Goal: Task Accomplishment & Management: Use online tool/utility

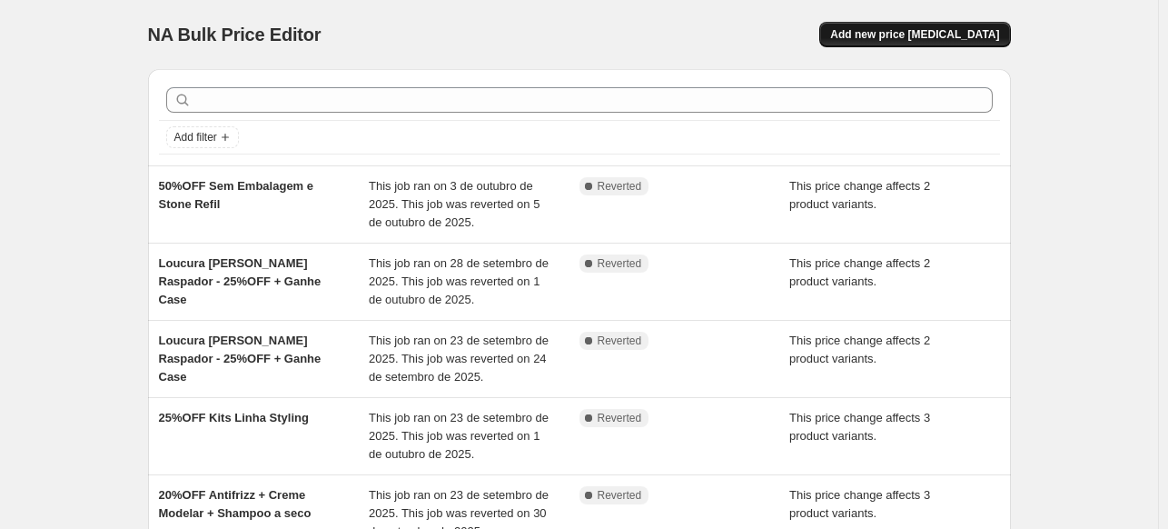
click at [970, 25] on button "Add new price [MEDICAL_DATA]" at bounding box center [914, 34] width 191 height 25
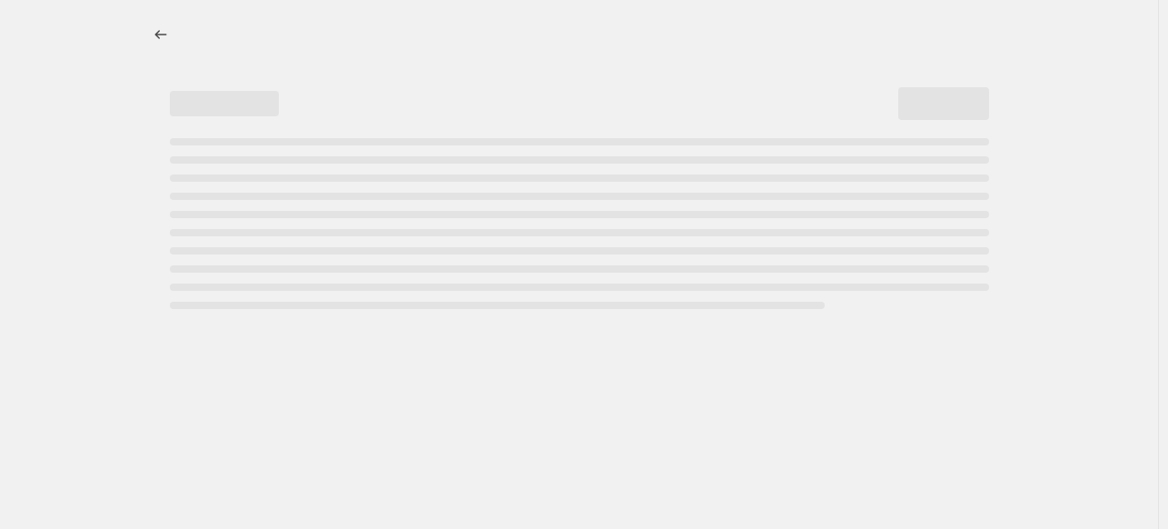
select select "percentage"
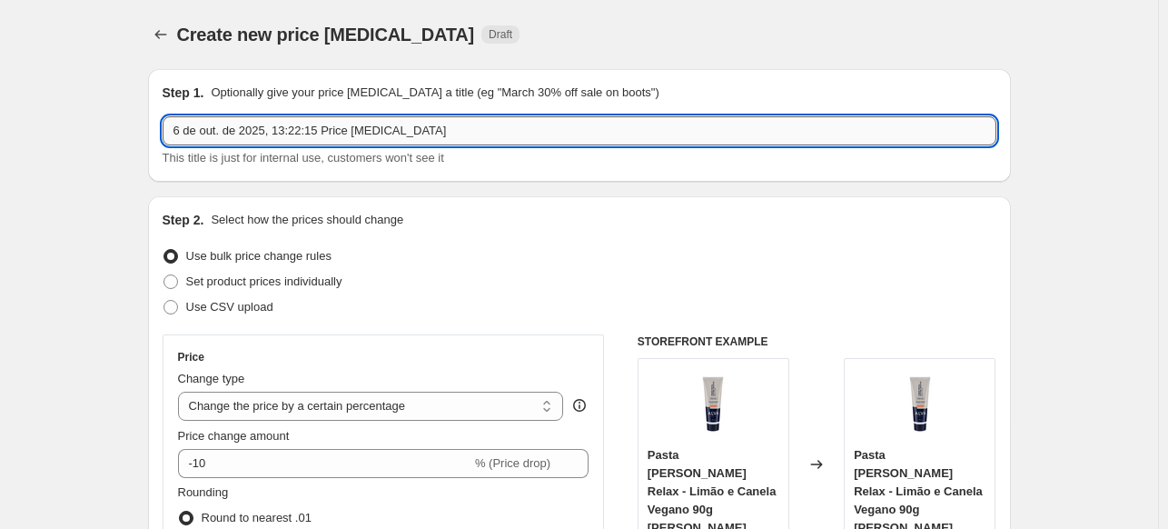
click at [418, 136] on input "6 de out. de 2025, 13:22:15 Price [MEDICAL_DATA]" at bounding box center [580, 130] width 834 height 29
click at [418, 137] on input "6 de out. de 2025, 13:22:15 Price [MEDICAL_DATA]" at bounding box center [580, 130] width 834 height 29
click at [422, 134] on input "6 de out. de 2025, 13:22:15 Price [MEDICAL_DATA]" at bounding box center [580, 130] width 834 height 29
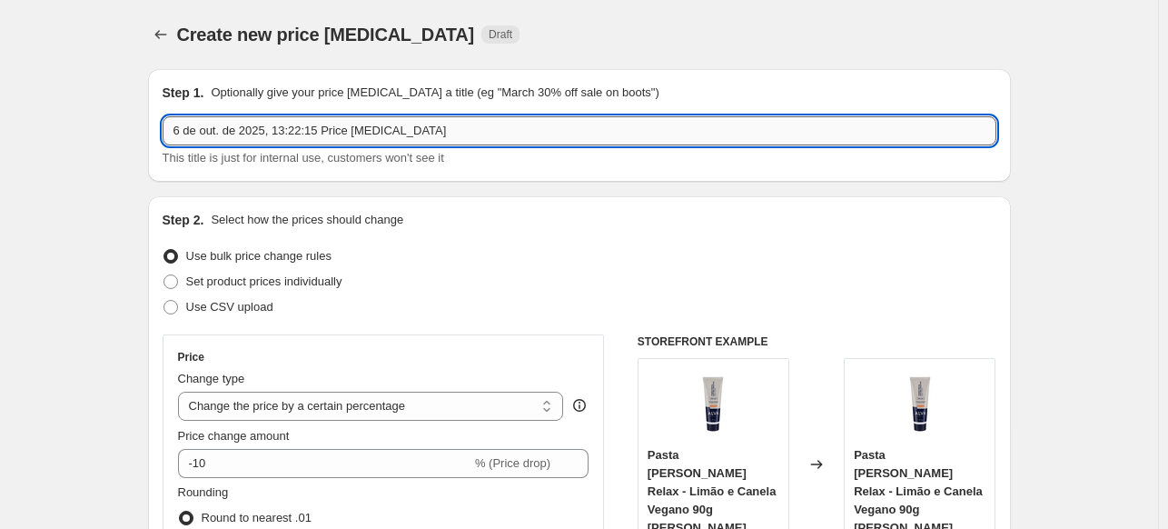
click at [423, 133] on input "6 de out. de 2025, 13:22:15 Price [MEDICAL_DATA]" at bounding box center [580, 130] width 834 height 29
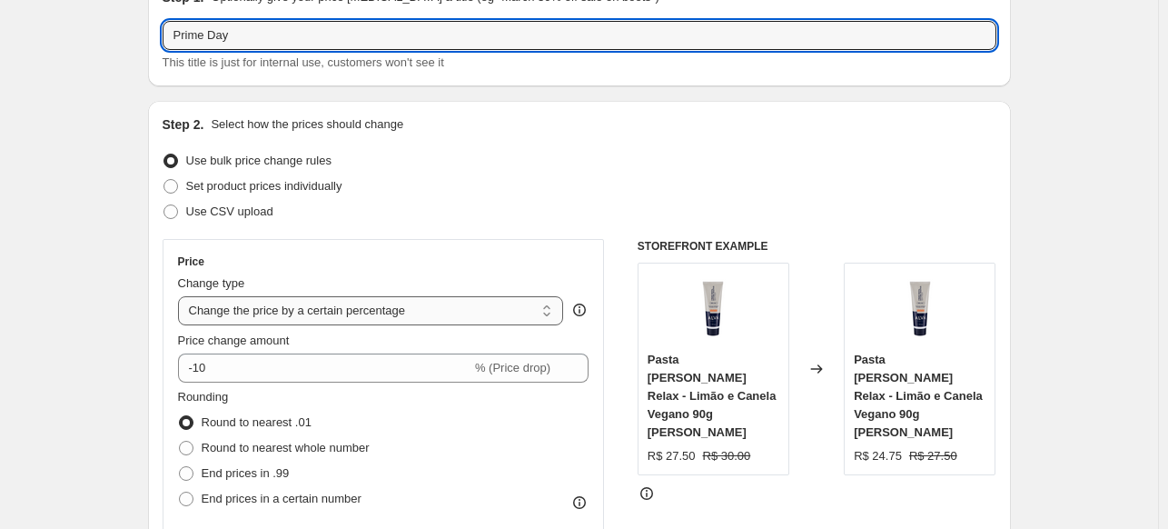
scroll to position [182, 0]
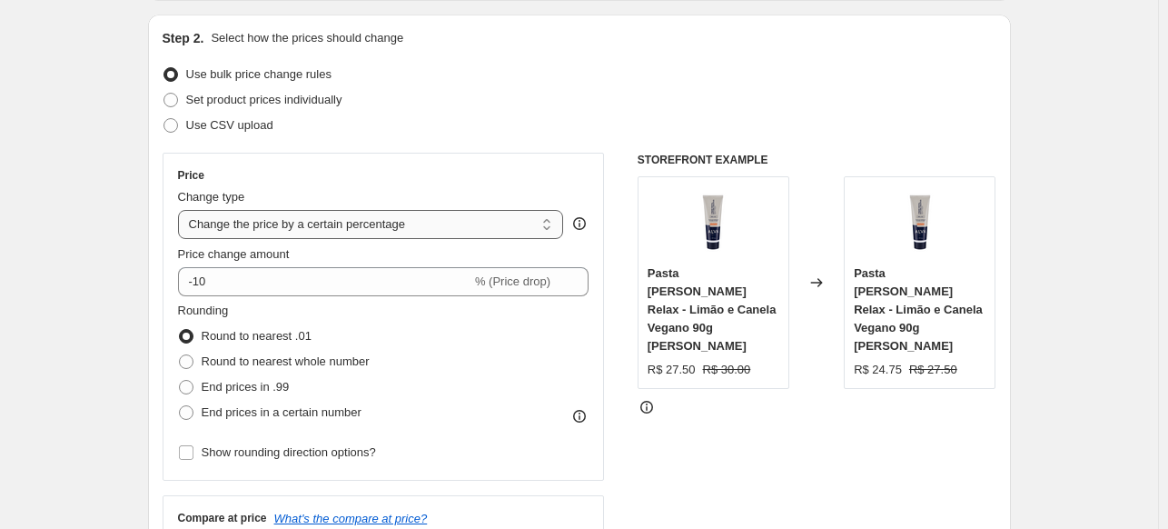
type input "Prime Day"
click at [472, 227] on select "Change the price to a certain amount Change the price by a certain amount Chang…" at bounding box center [371, 224] width 386 height 29
select select "pcap"
click at [182, 210] on select "Change the price to a certain amount Change the price by a certain amount Chang…" at bounding box center [371, 224] width 386 height 29
type input "-20"
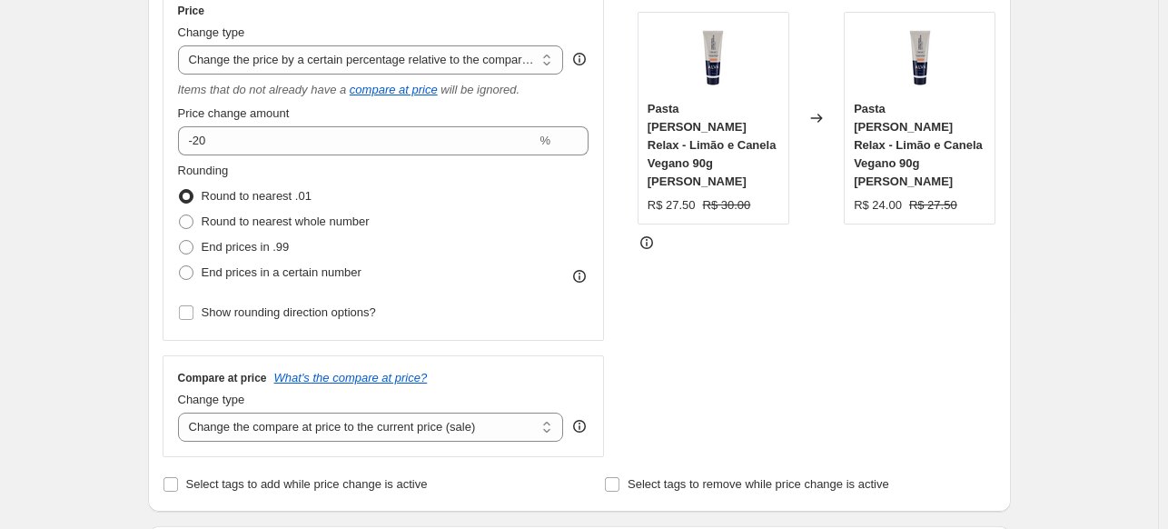
scroll to position [363, 0]
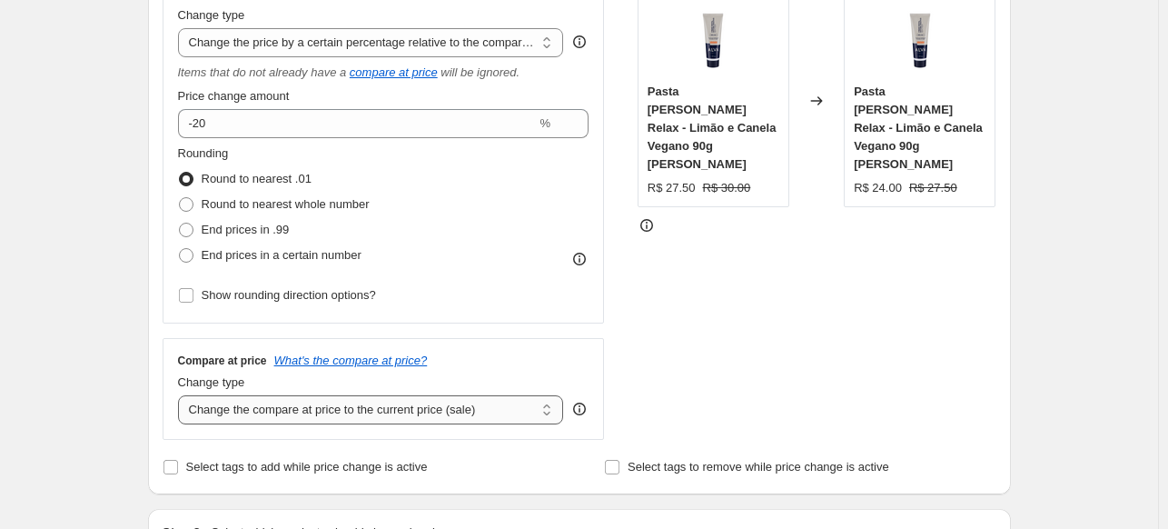
click at [257, 415] on select "Change the compare at price to the current price (sale) Change the compare at p…" at bounding box center [371, 409] width 386 height 29
select select "no_change"
click at [182, 396] on select "Change the compare at price to the current price (sale) Change the compare at p…" at bounding box center [371, 409] width 386 height 29
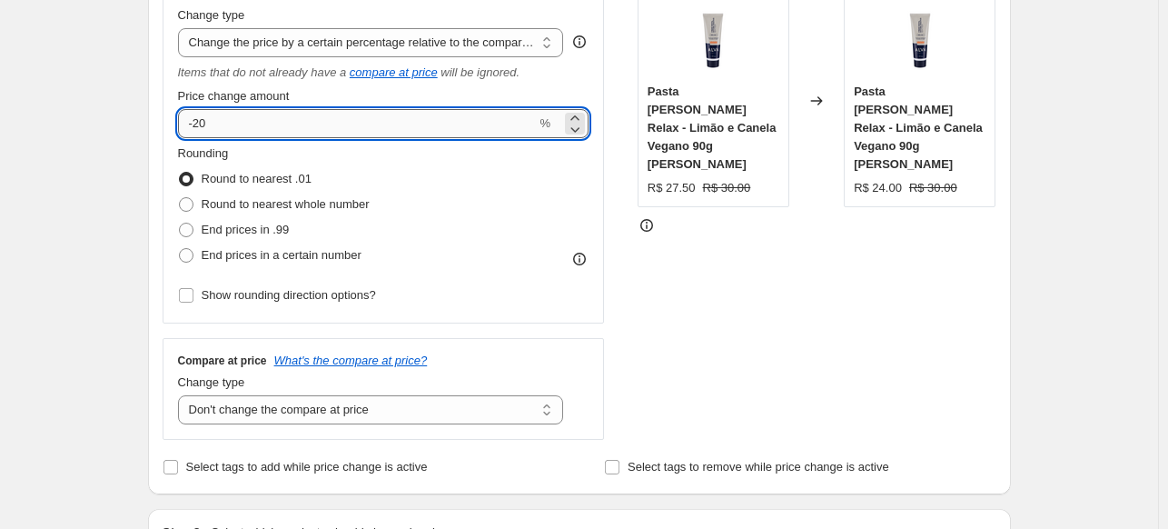
click at [259, 134] on input "-20" at bounding box center [357, 123] width 359 height 29
type input "-25"
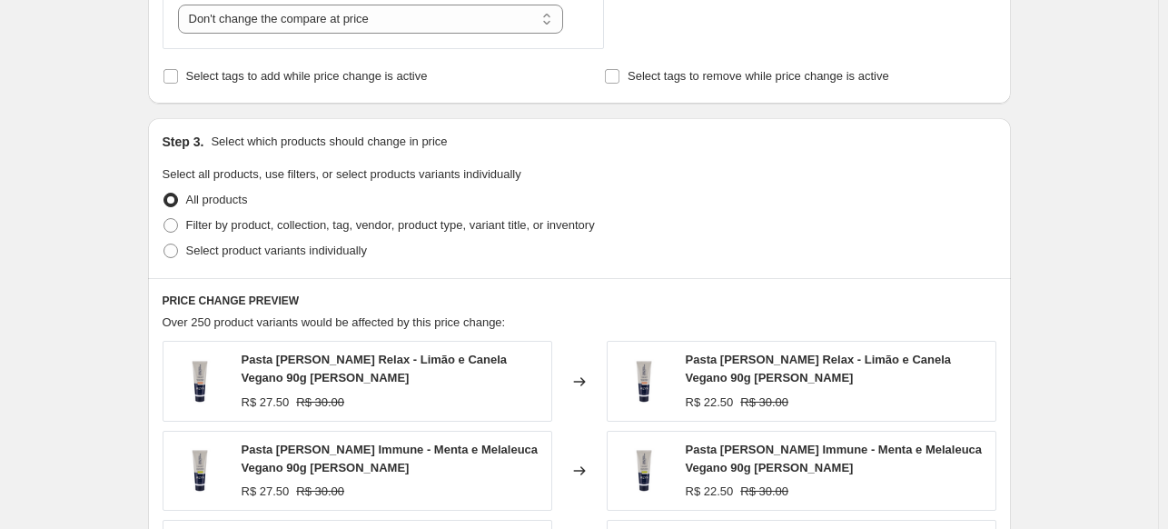
scroll to position [817, 0]
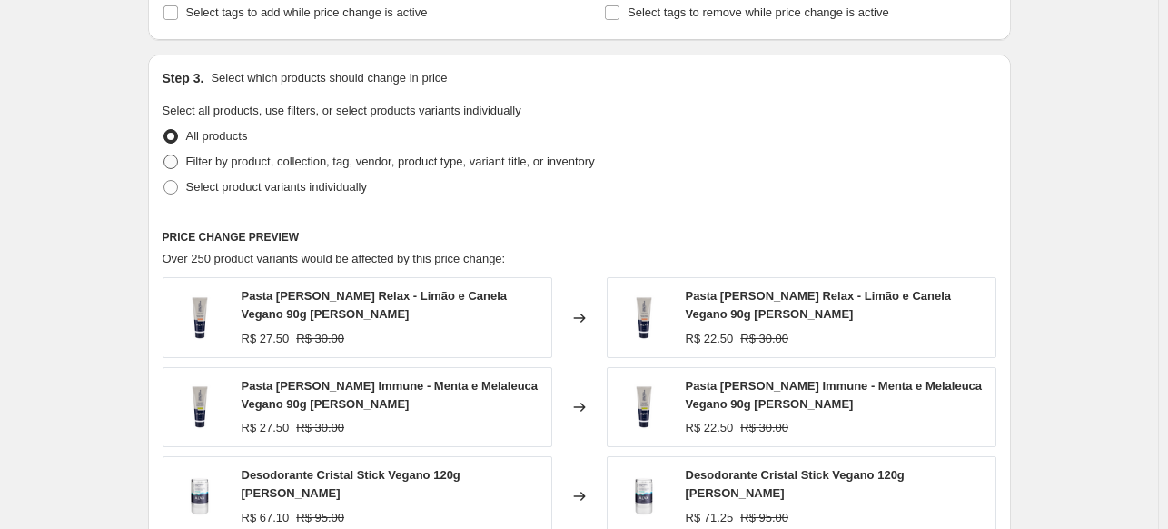
click at [440, 162] on span "Filter by product, collection, tag, vendor, product type, variant title, or inv…" at bounding box center [390, 161] width 409 height 14
click at [164, 155] on input "Filter by product, collection, tag, vendor, product type, variant title, or inv…" at bounding box center [163, 154] width 1 height 1
radio input "true"
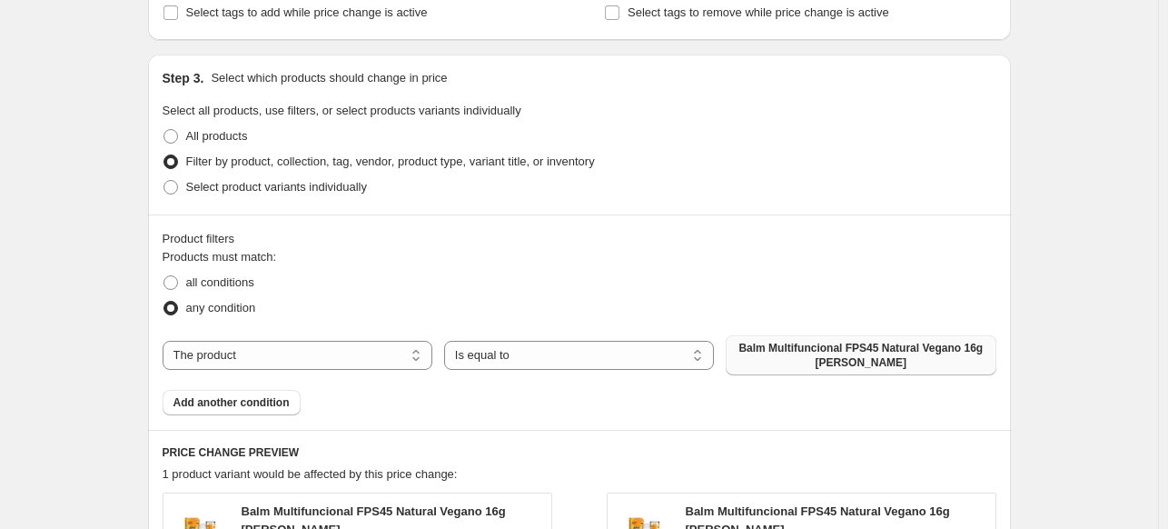
click at [816, 347] on span "Balm Multifuncional FPS45 Natural Vegano 16g [PERSON_NAME]" at bounding box center [861, 355] width 248 height 29
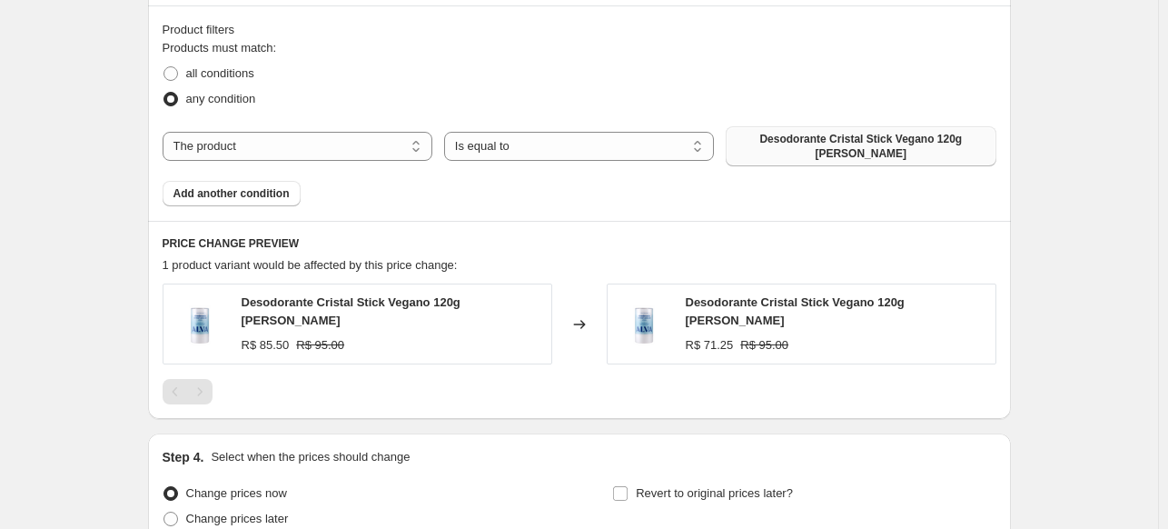
scroll to position [1090, 0]
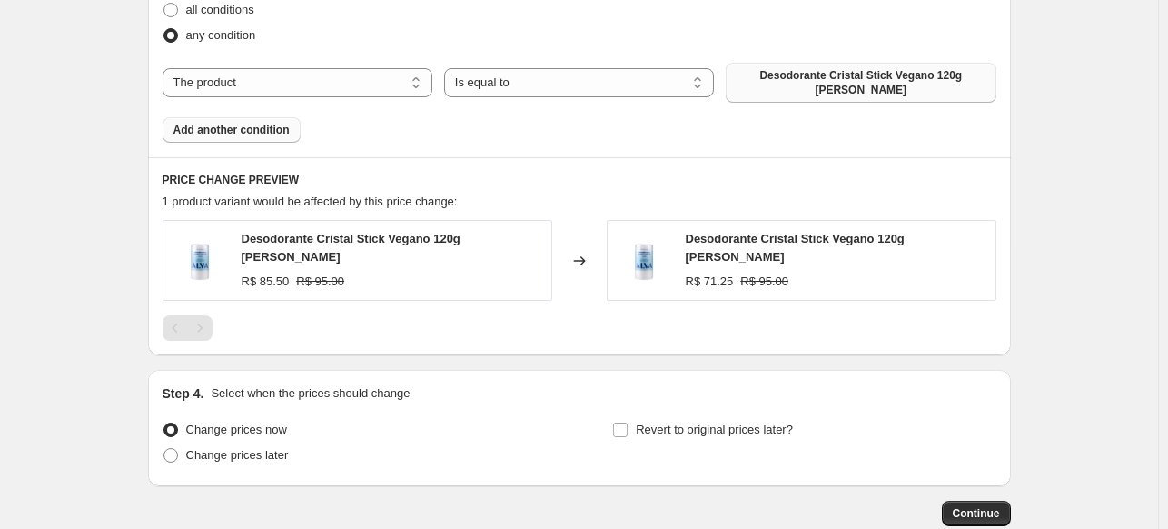
click at [256, 123] on span "Add another condition" at bounding box center [231, 130] width 116 height 15
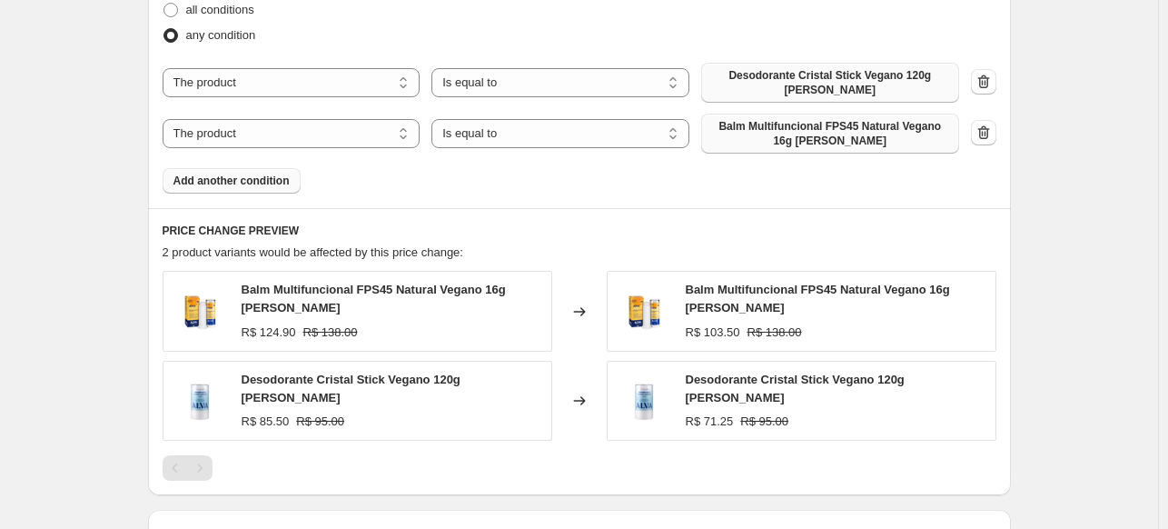
click at [861, 134] on span "Balm Multifuncional FPS45 Natural Vegano 16g [PERSON_NAME]" at bounding box center [830, 133] width 236 height 29
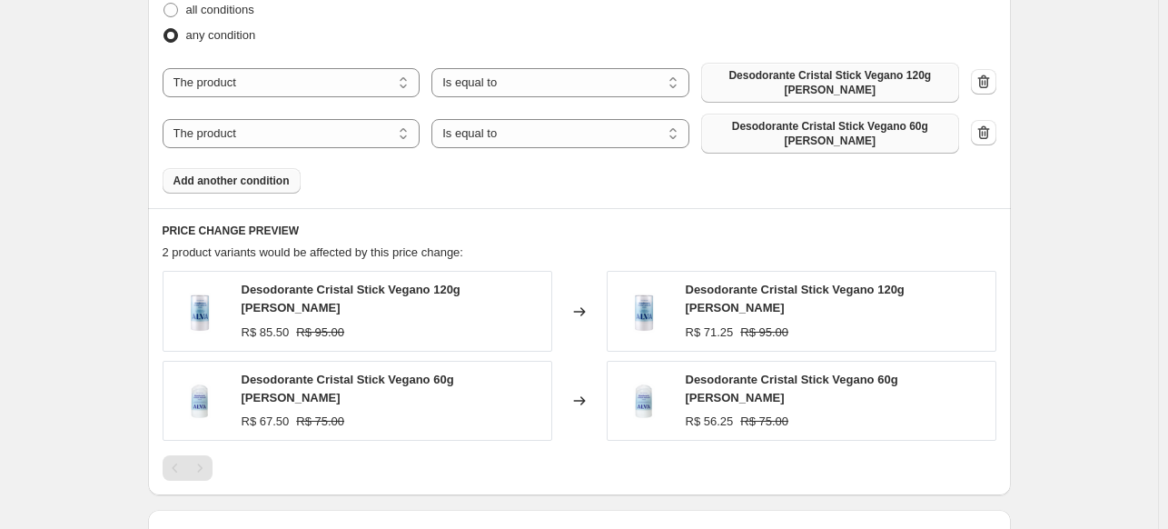
click at [301, 165] on div "Products must match: all conditions any condition The product The product's col…" at bounding box center [580, 84] width 834 height 218
click at [286, 173] on span "Add another condition" at bounding box center [231, 180] width 116 height 15
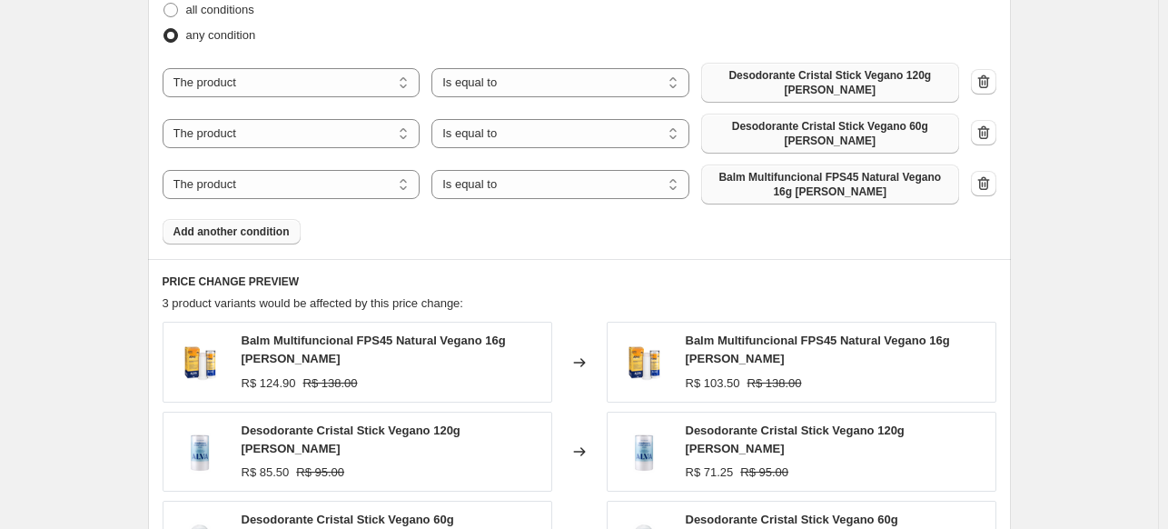
click at [802, 170] on span "Balm Multifuncional FPS45 Natural Vegano 16g [PERSON_NAME]" at bounding box center [830, 184] width 236 height 29
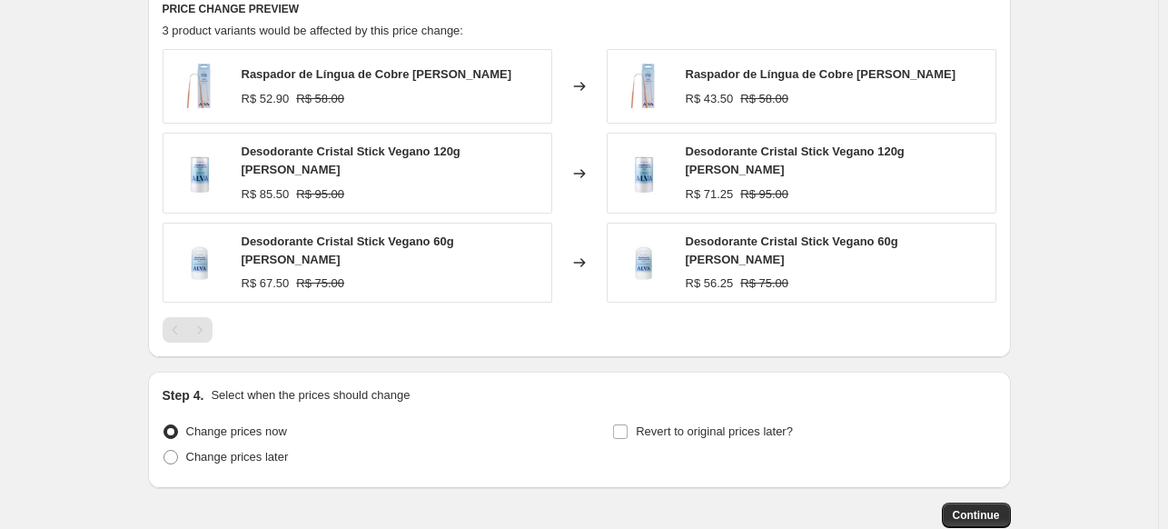
scroll to position [1427, 0]
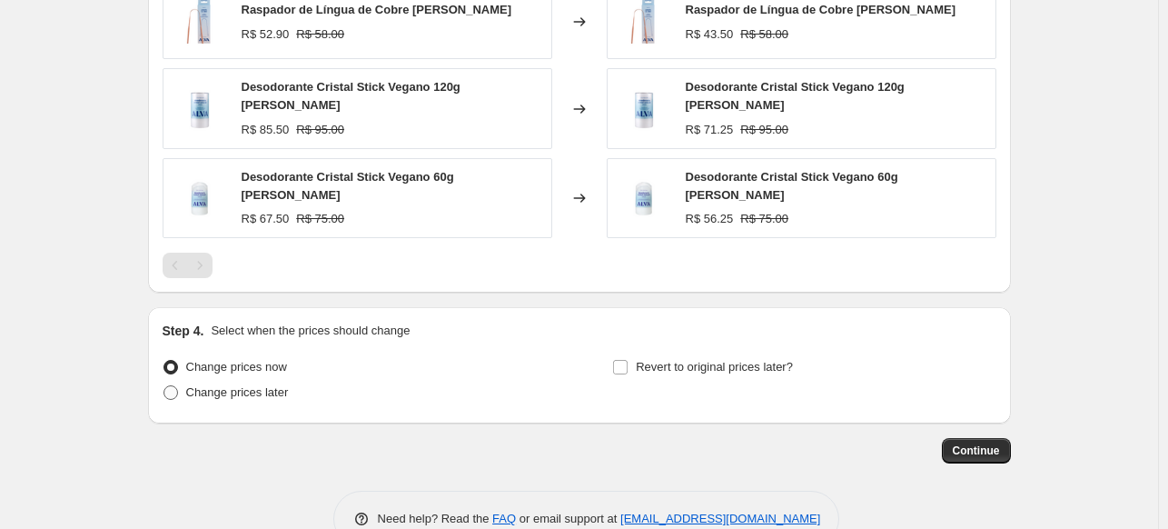
click at [281, 385] on span "Change prices later" at bounding box center [237, 392] width 103 height 14
click at [164, 385] on input "Change prices later" at bounding box center [163, 385] width 1 height 1
radio input "true"
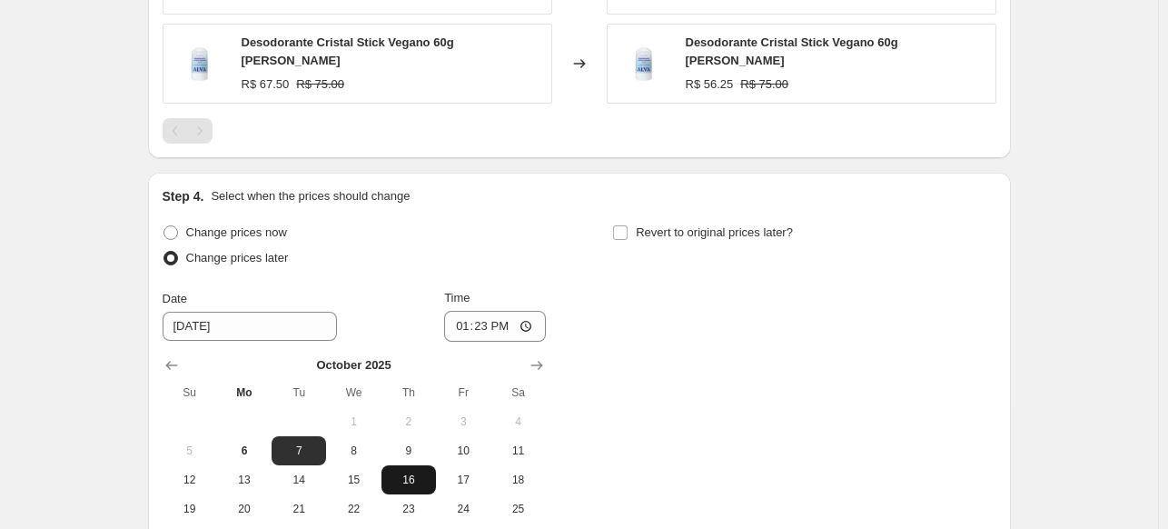
scroll to position [1737, 0]
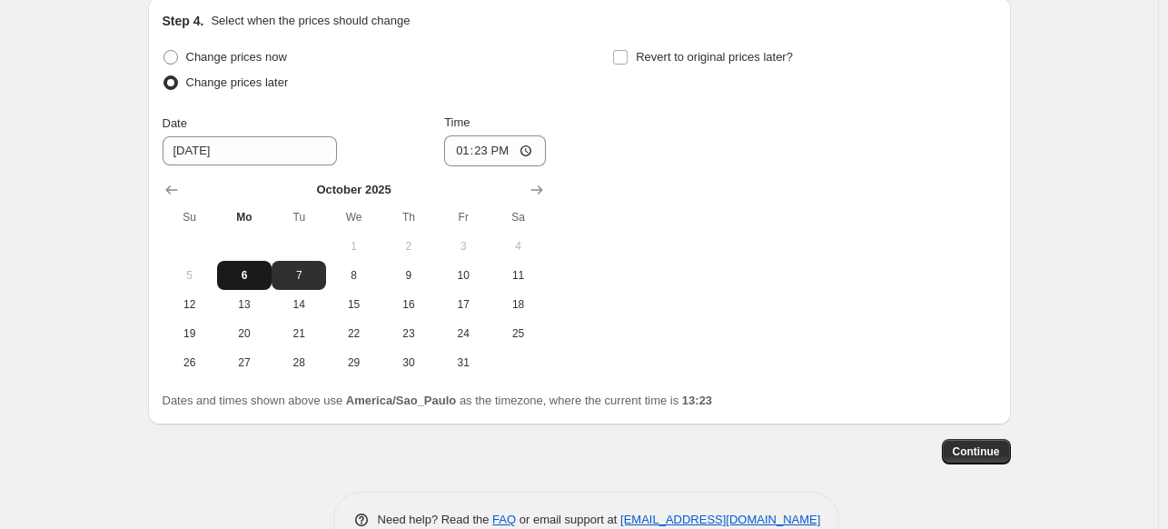
click at [243, 268] on span "6" at bounding box center [244, 275] width 40 height 15
type input "[DATE]"
click at [485, 135] on input "13:23" at bounding box center [495, 150] width 102 height 31
type input "23:59"
click at [633, 119] on div "Change prices now Change prices later Date [DATE] Time 23:59 [DATE] Su Mo Tu We…" at bounding box center [580, 211] width 834 height 332
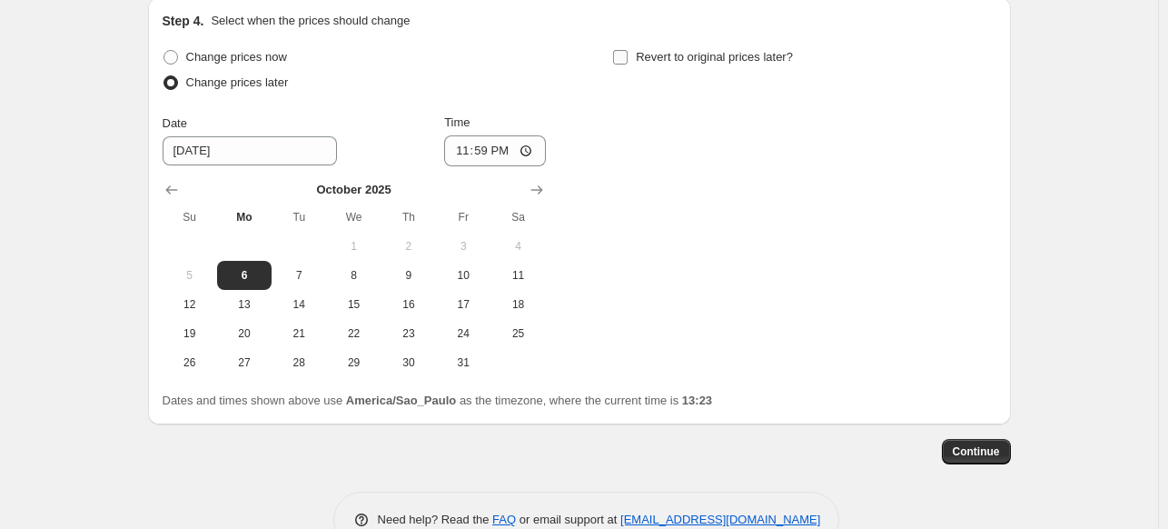
click at [654, 50] on span "Revert to original prices later?" at bounding box center [714, 57] width 157 height 14
click at [628, 50] on input "Revert to original prices later?" at bounding box center [620, 57] width 15 height 15
checkbox input "true"
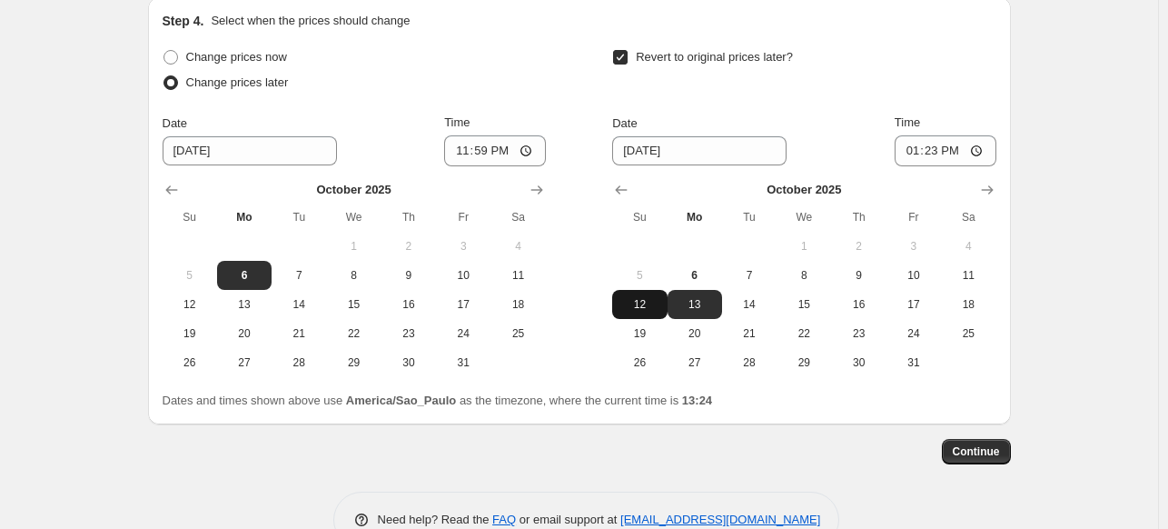
click at [638, 297] on span "12" at bounding box center [639, 304] width 40 height 15
type input "[DATE]"
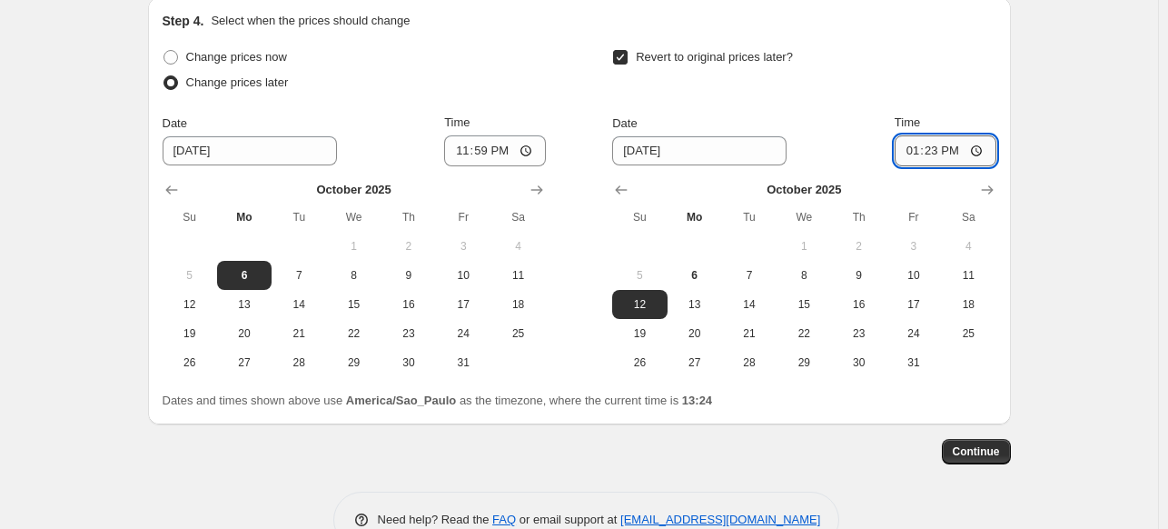
click at [939, 135] on input "13:23" at bounding box center [946, 150] width 102 height 31
type input "23:59"
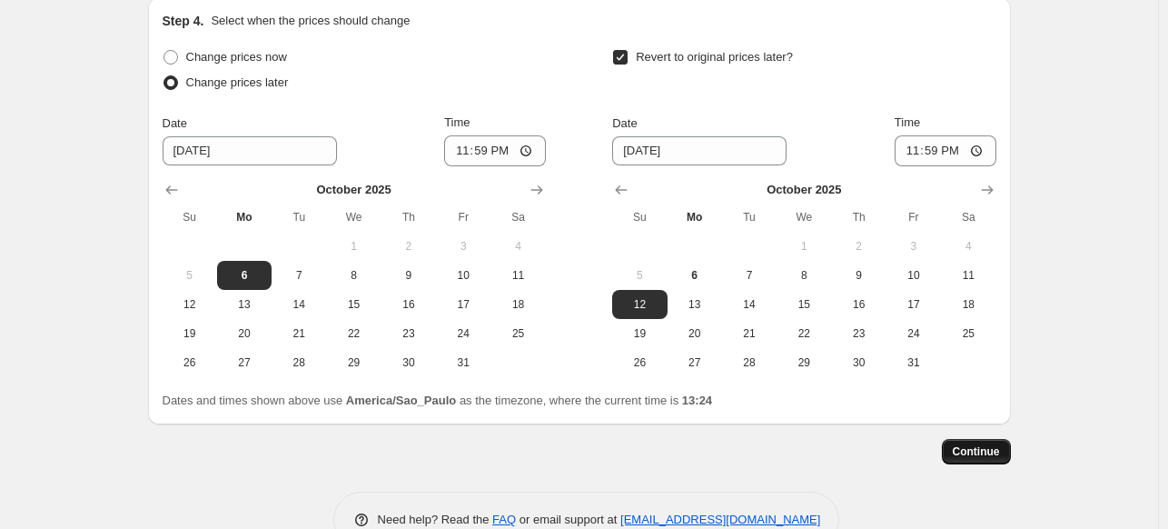
click at [992, 444] on span "Continue" at bounding box center [976, 451] width 47 height 15
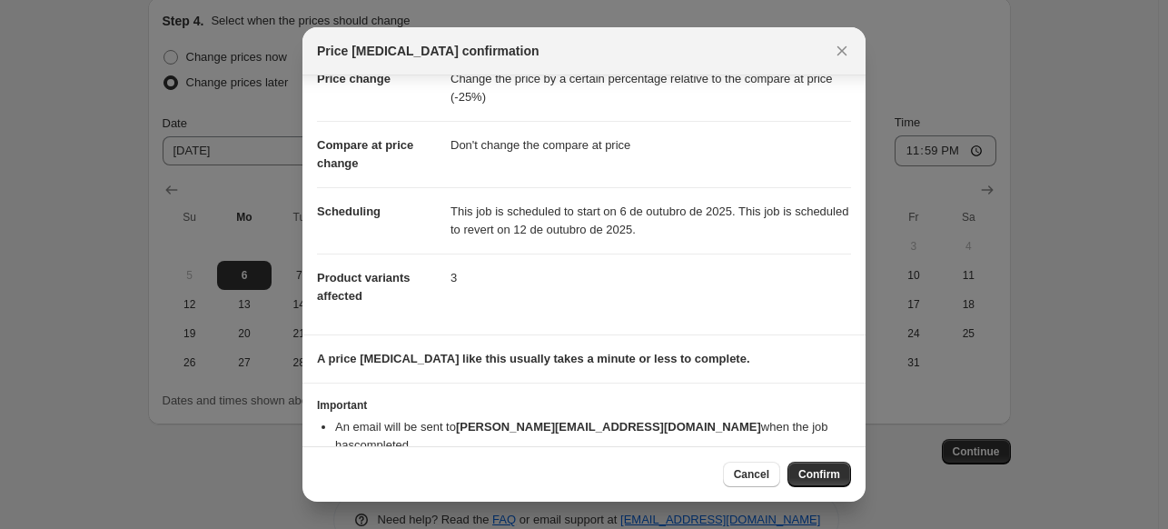
scroll to position [81, 0]
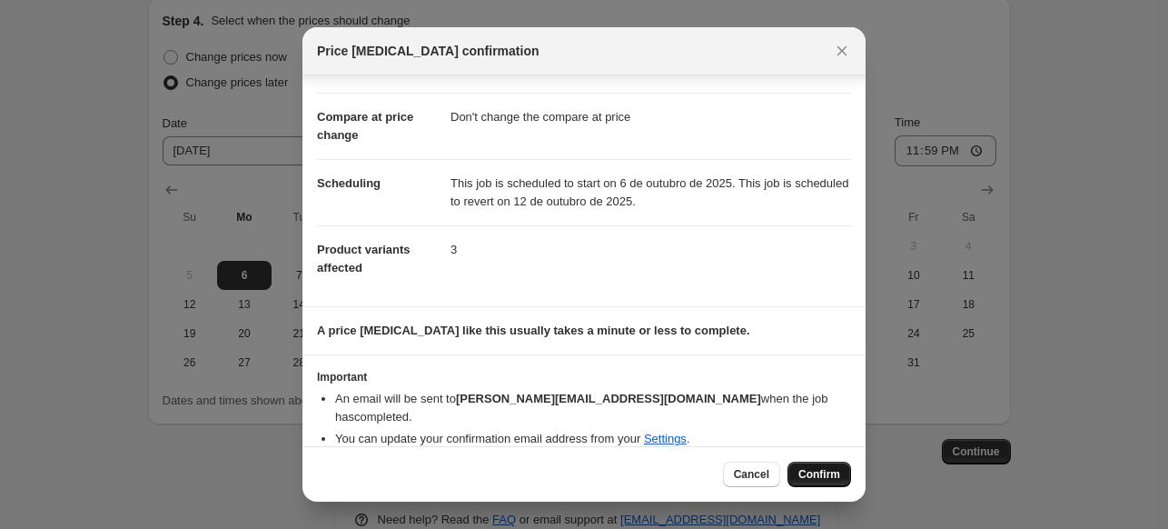
click at [802, 469] on span "Confirm" at bounding box center [819, 474] width 42 height 15
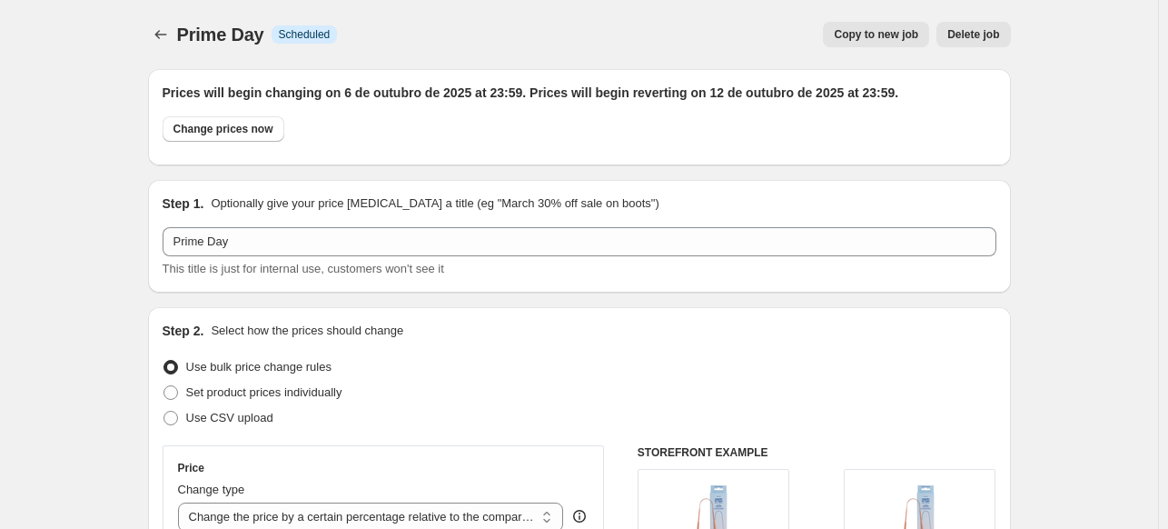
click at [298, 217] on div "Step 1. Optionally give your price [MEDICAL_DATA] a title (eg "March 30% off sa…" at bounding box center [580, 236] width 834 height 84
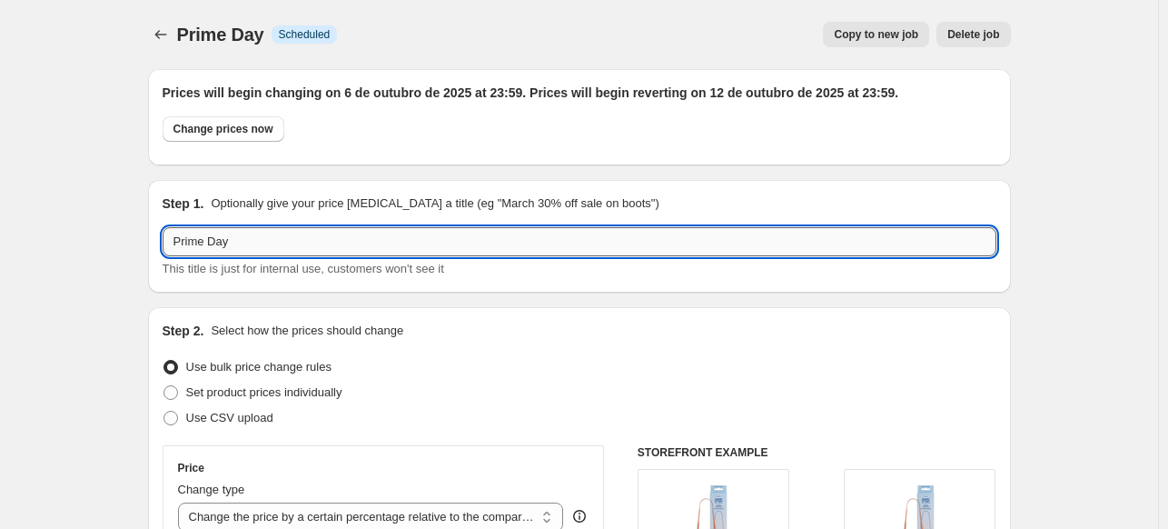
click at [310, 239] on input "Prime Day" at bounding box center [580, 241] width 834 height 29
type input "Prime Day 25%OFF"
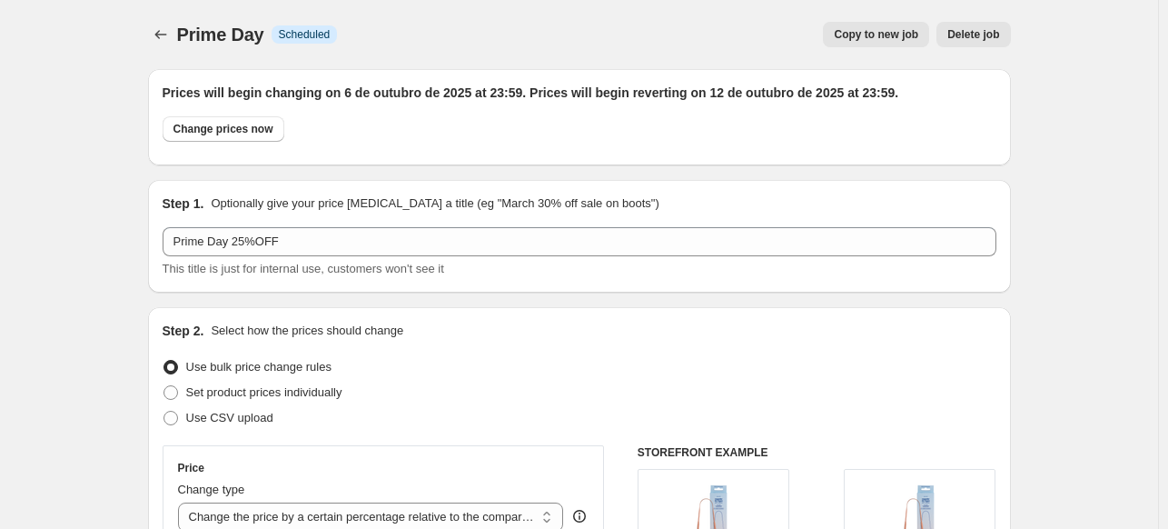
click at [520, 22] on div "Copy to new job Delete job" at bounding box center [680, 34] width 658 height 25
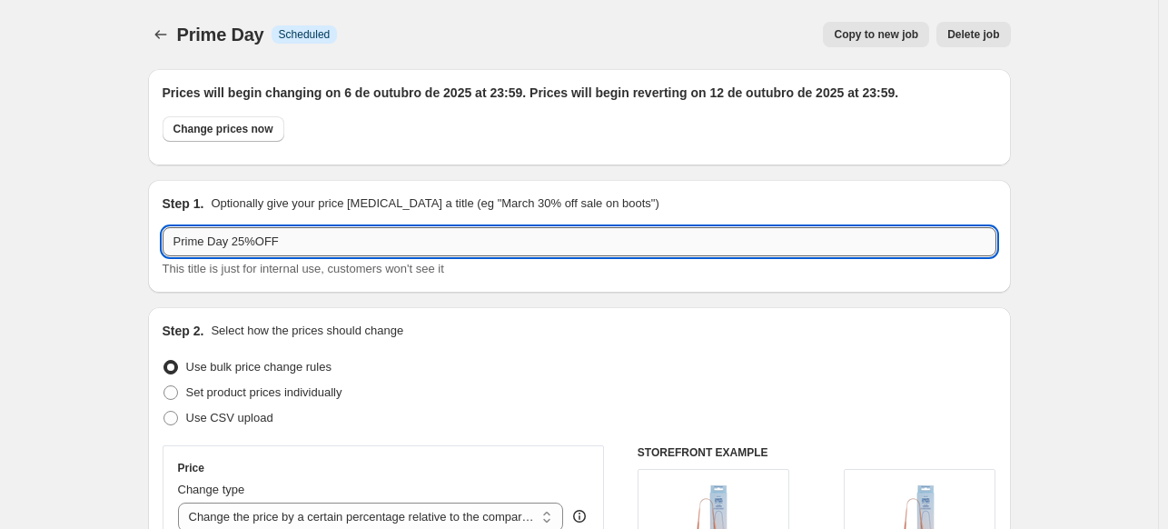
click at [427, 253] on input "Prime Day 25%OFF" at bounding box center [580, 241] width 834 height 29
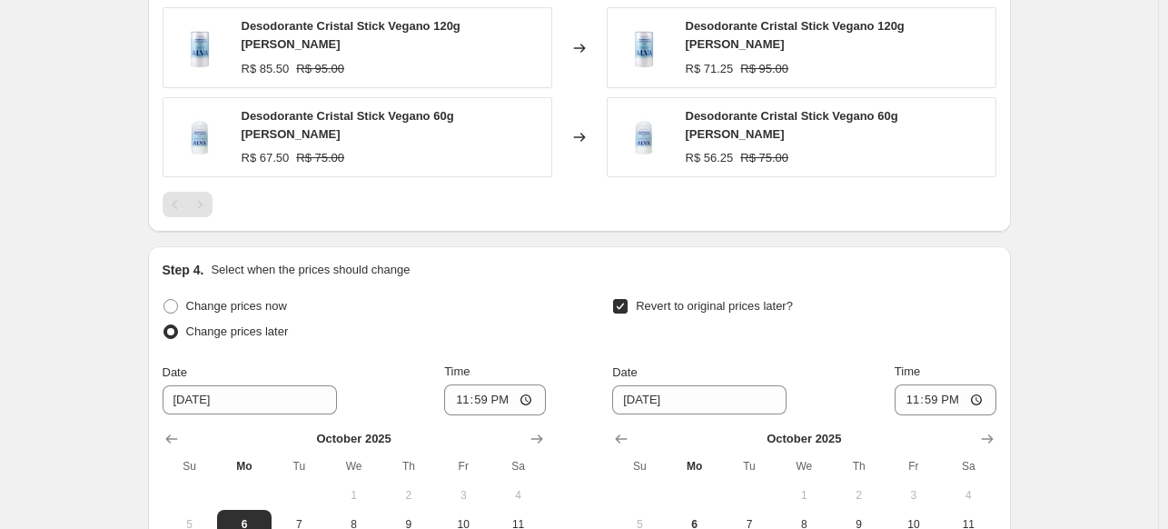
scroll to position [1848, 0]
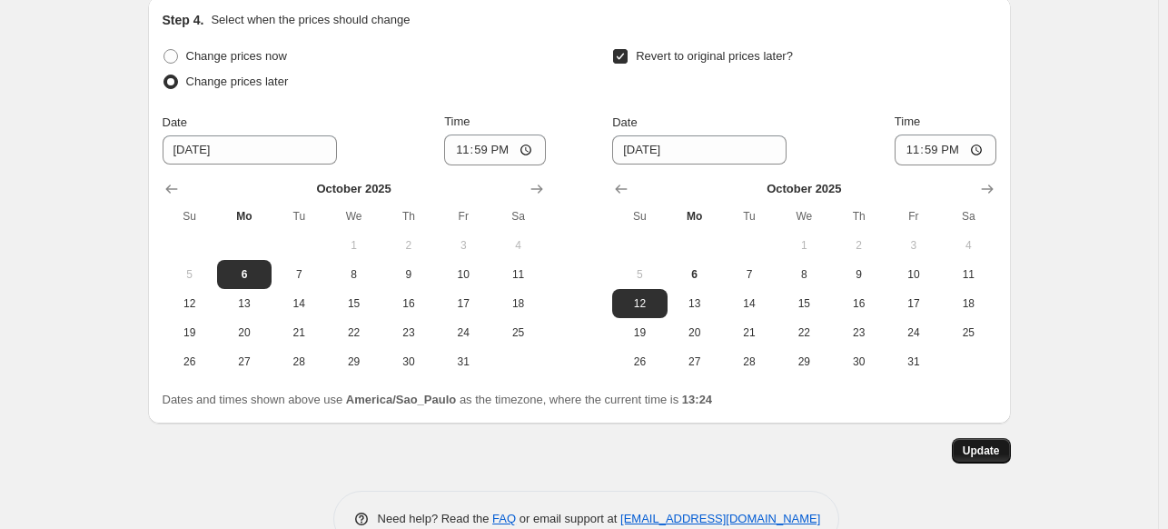
click at [994, 443] on span "Update" at bounding box center [981, 450] width 37 height 15
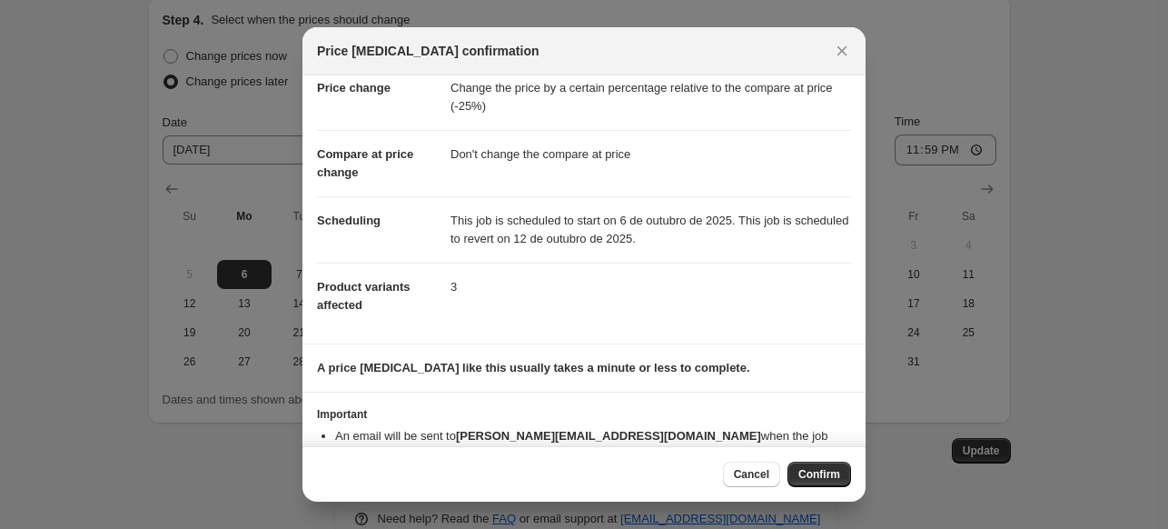
scroll to position [81, 0]
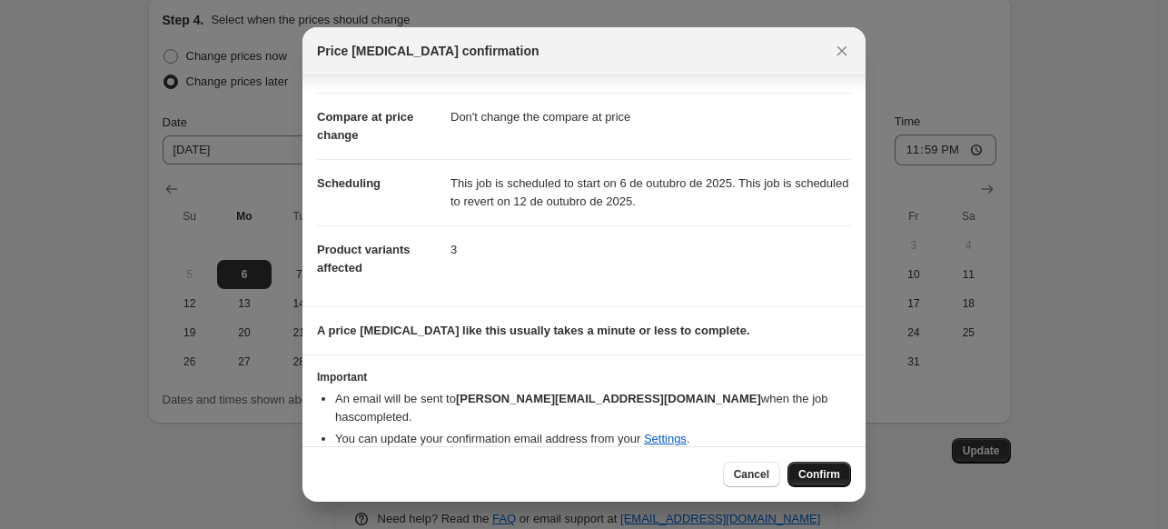
click at [807, 461] on button "Confirm" at bounding box center [819, 473] width 64 height 25
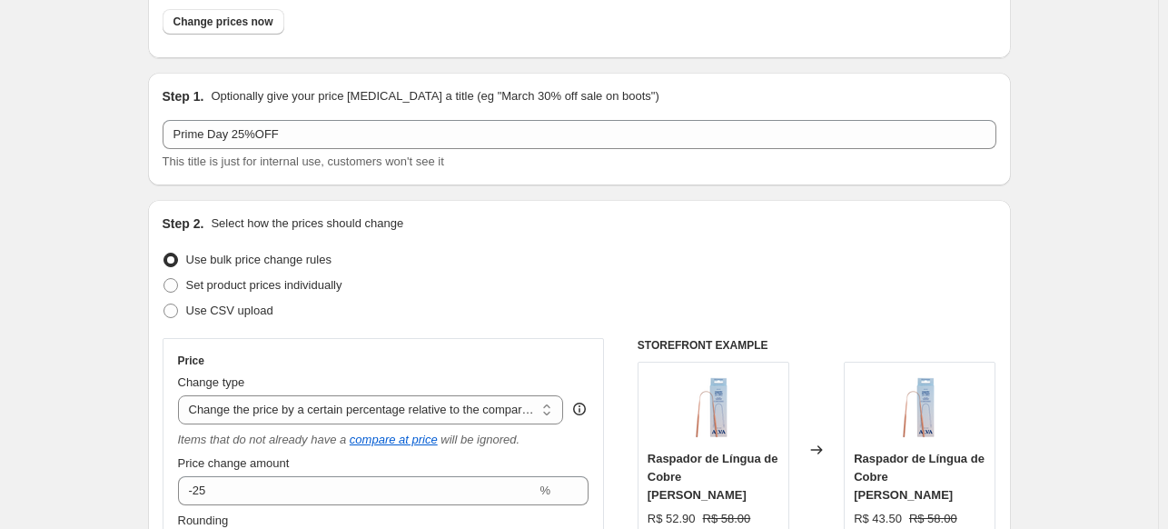
scroll to position [0, 0]
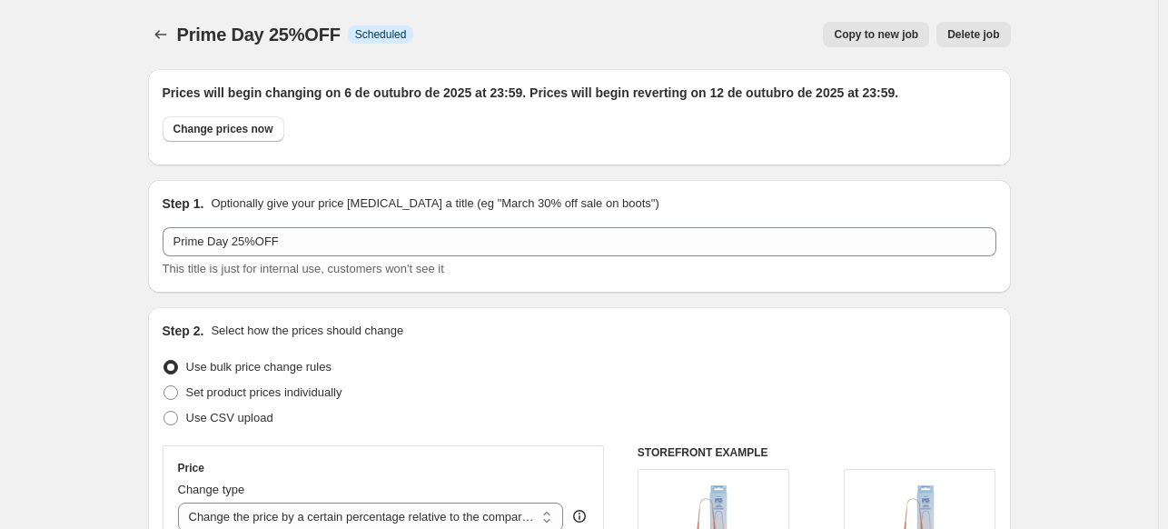
click at [247, 38] on span "Prime Day 25%OFF" at bounding box center [258, 35] width 163 height 20
copy span "Prime Day 25%OFF"
click at [167, 40] on icon "Price change jobs" at bounding box center [161, 34] width 18 height 18
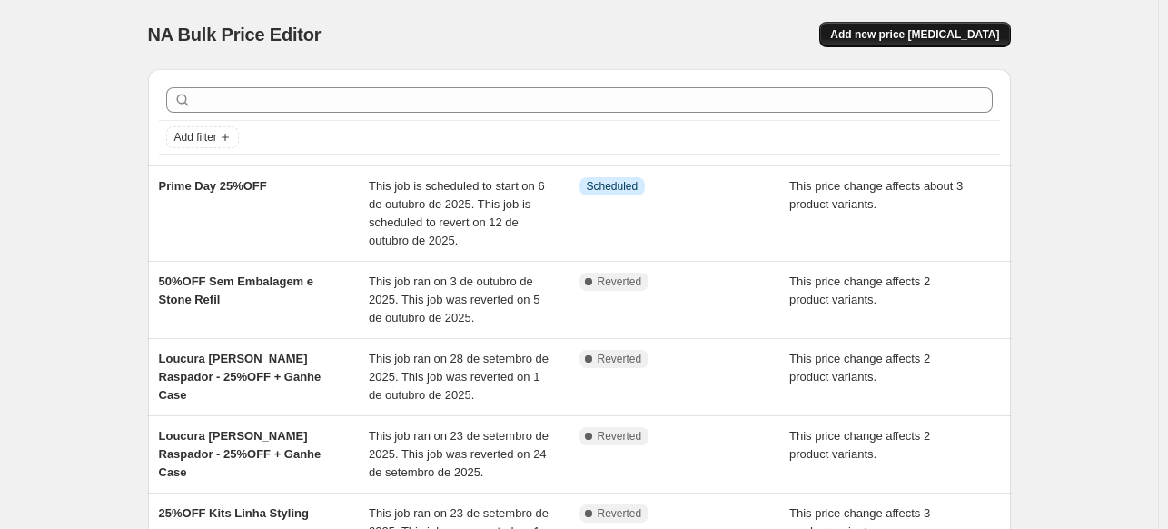
click at [992, 32] on span "Add new price [MEDICAL_DATA]" at bounding box center [914, 34] width 169 height 15
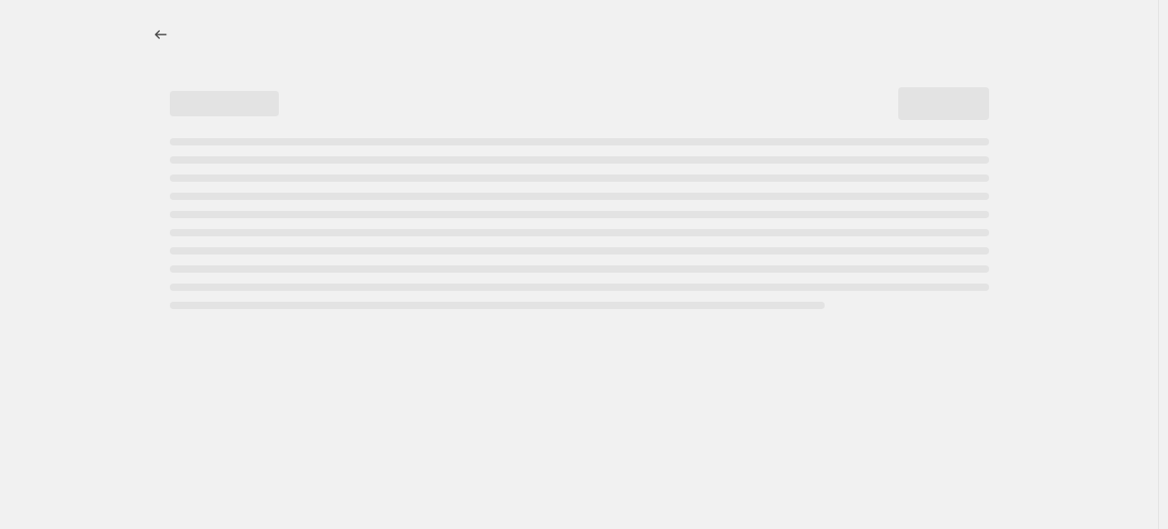
select select "percentage"
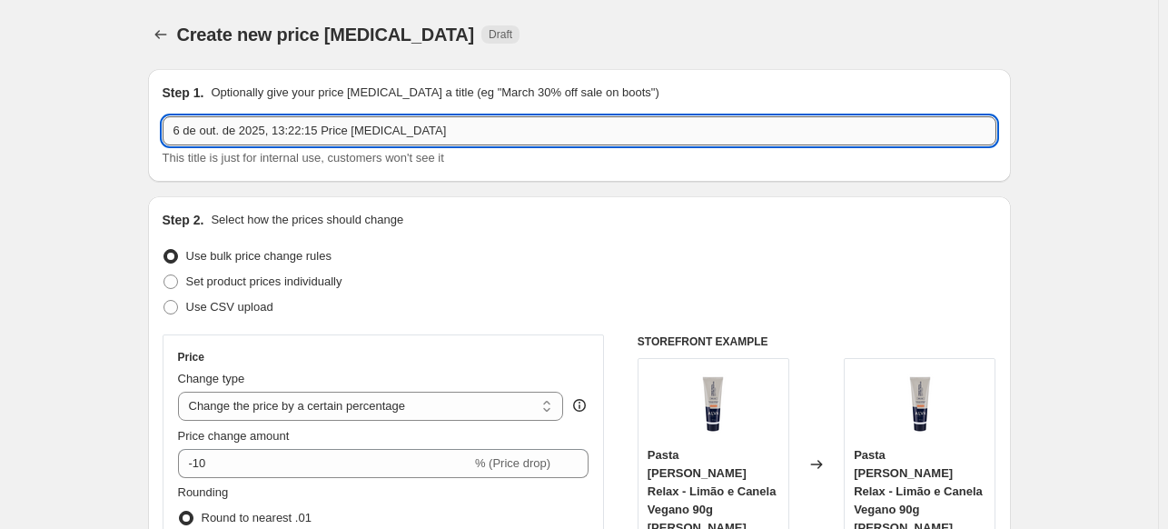
click at [549, 137] on input "6 de out. de 2025, 13:22:15 Price [MEDICAL_DATA]" at bounding box center [580, 130] width 834 height 29
drag, startPoint x: 549, startPoint y: 137, endPoint x: 378, endPoint y: 164, distance: 173.8
click at [549, 138] on input "6 de out. de 2025, 13:22:15 Price [MEDICAL_DATA]" at bounding box center [580, 130] width 834 height 29
paste input "Prime Day 25%OFF"
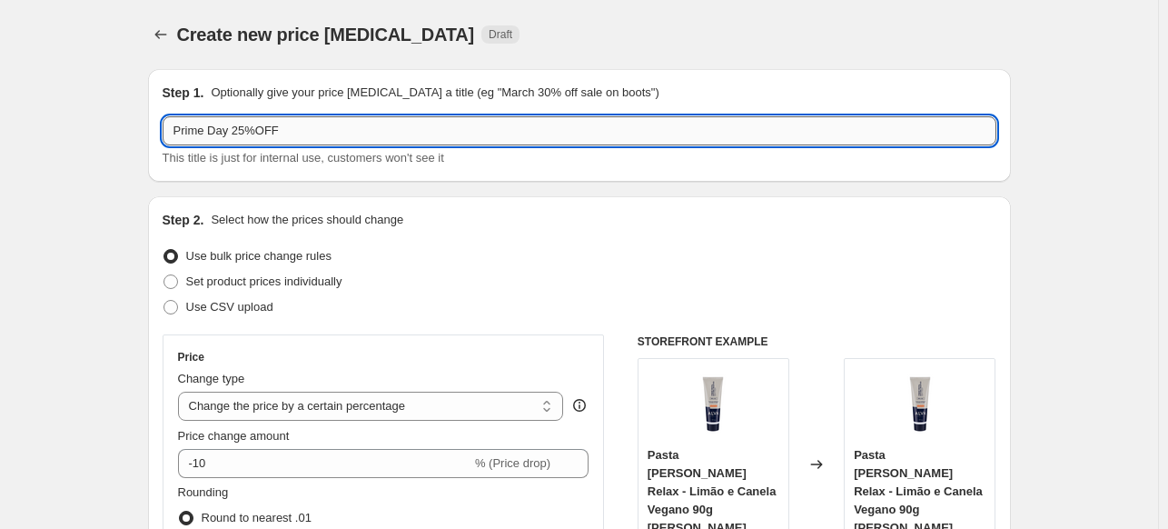
click at [244, 125] on input "Prime Day 25%OFF" at bounding box center [580, 130] width 834 height 29
type input "Prime Day 30%OFF"
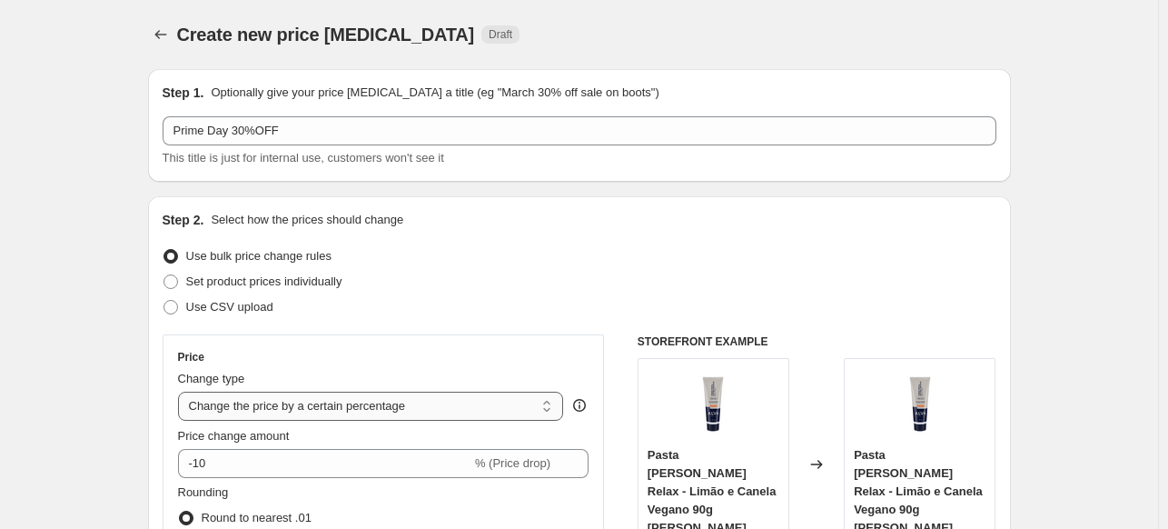
click at [429, 415] on select "Change the price to a certain amount Change the price by a certain amount Chang…" at bounding box center [371, 405] width 386 height 29
select select "pcap"
click at [182, 391] on select "Change the price to a certain amount Change the price by a certain amount Chang…" at bounding box center [371, 405] width 386 height 29
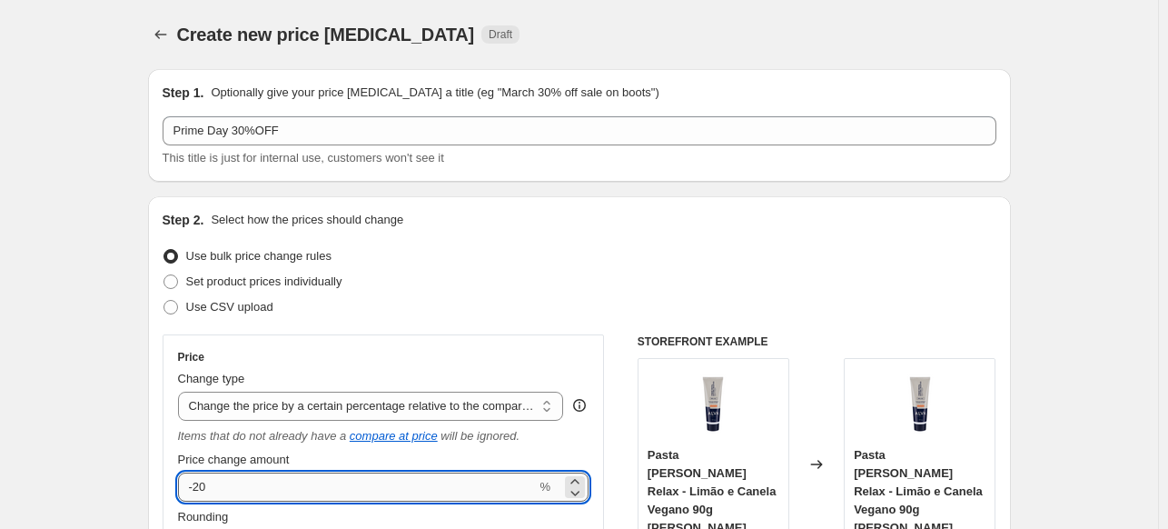
click at [401, 488] on input "-20" at bounding box center [357, 486] width 359 height 29
type input "-2"
type input "-30"
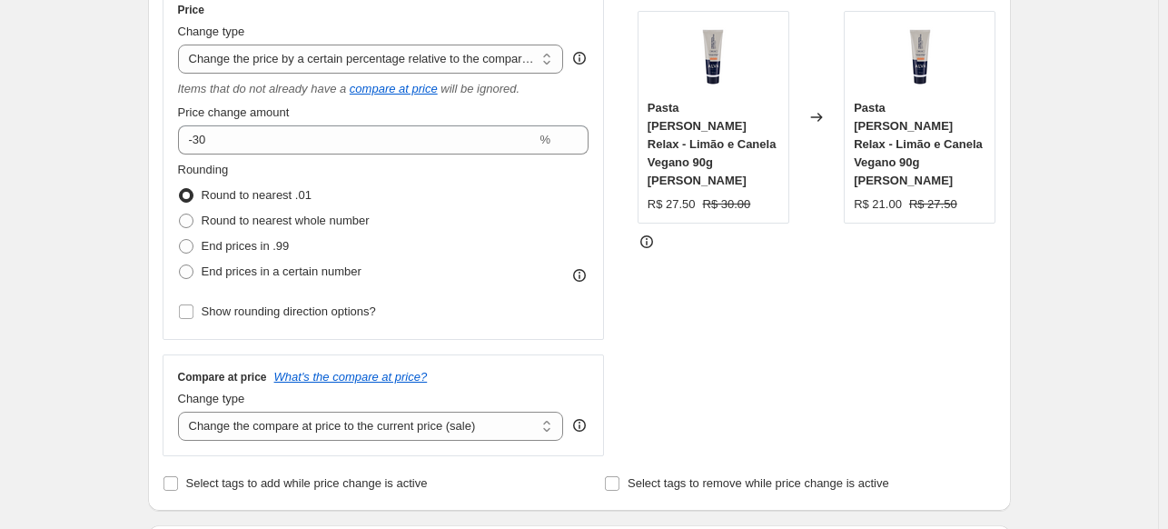
scroll to position [363, 0]
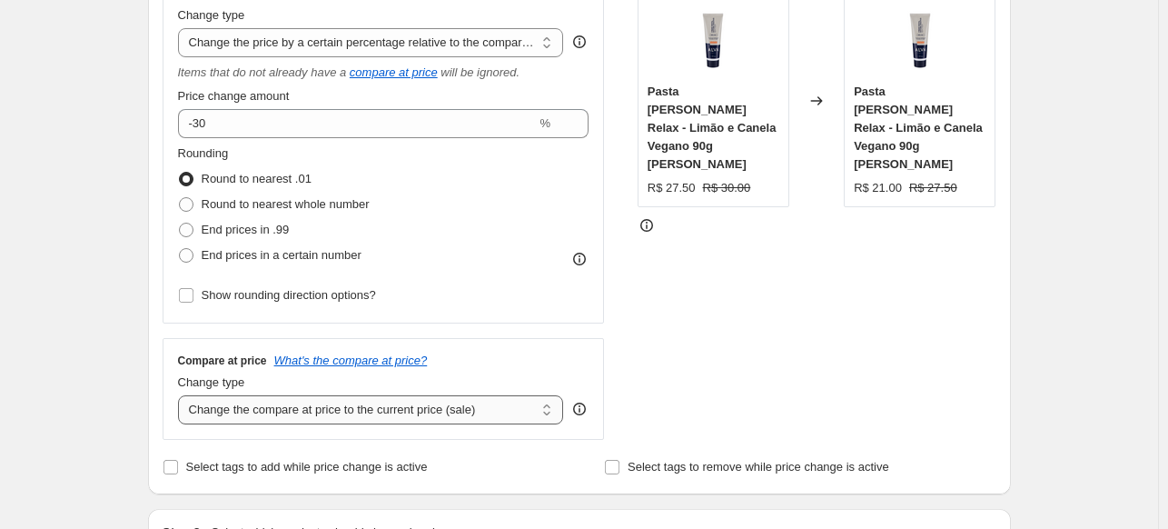
click at [384, 411] on select "Change the compare at price to the current price (sale) Change the compare at p…" at bounding box center [371, 409] width 386 height 29
select select "no_change"
click at [182, 396] on select "Change the compare at price to the current price (sale) Change the compare at p…" at bounding box center [371, 409] width 386 height 29
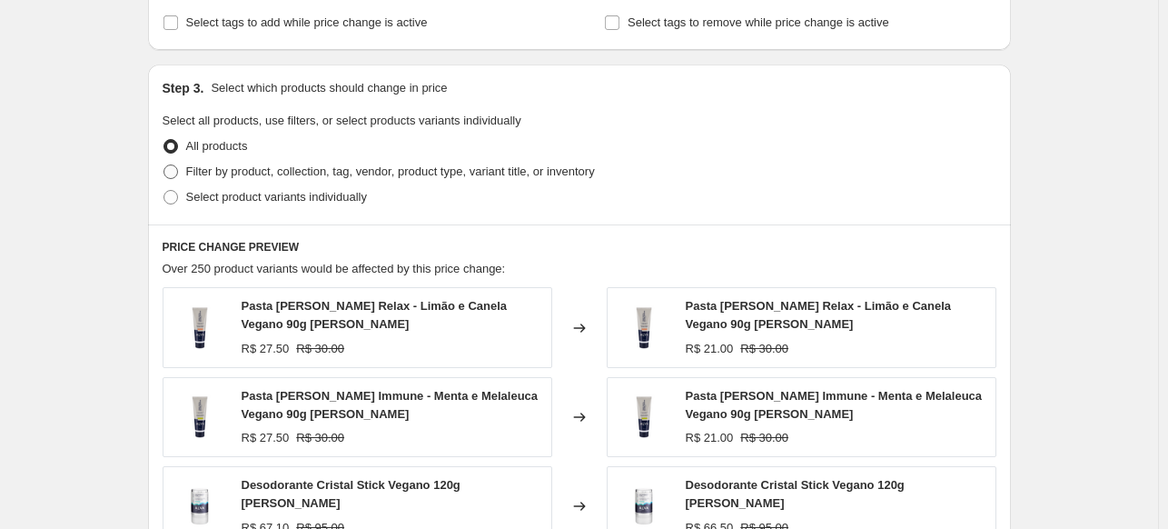
scroll to position [817, 0]
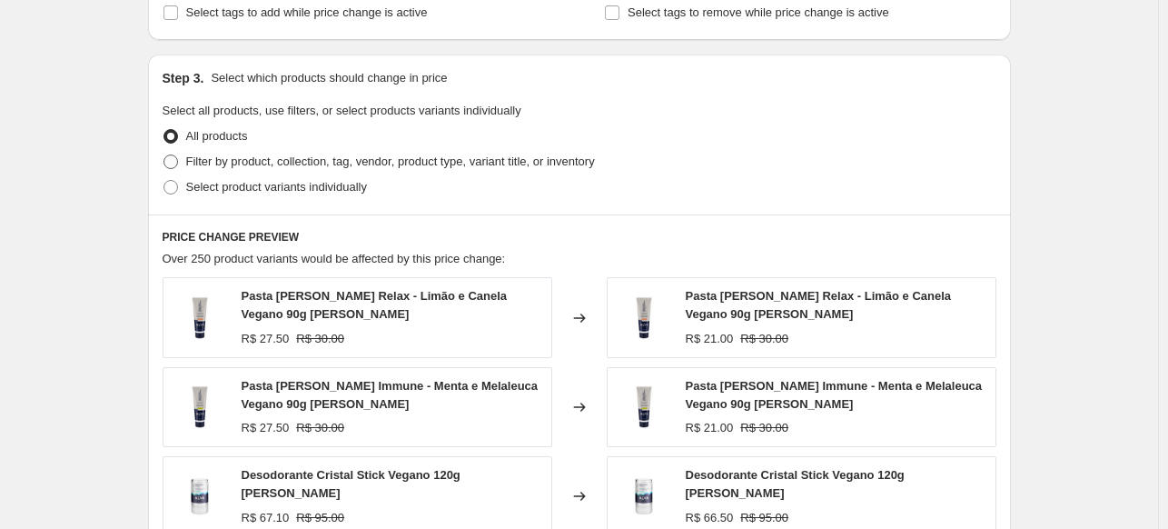
click at [413, 165] on span "Filter by product, collection, tag, vendor, product type, variant title, or inv…" at bounding box center [390, 161] width 409 height 14
click at [164, 155] on input "Filter by product, collection, tag, vendor, product type, variant title, or inv…" at bounding box center [163, 154] width 1 height 1
radio input "true"
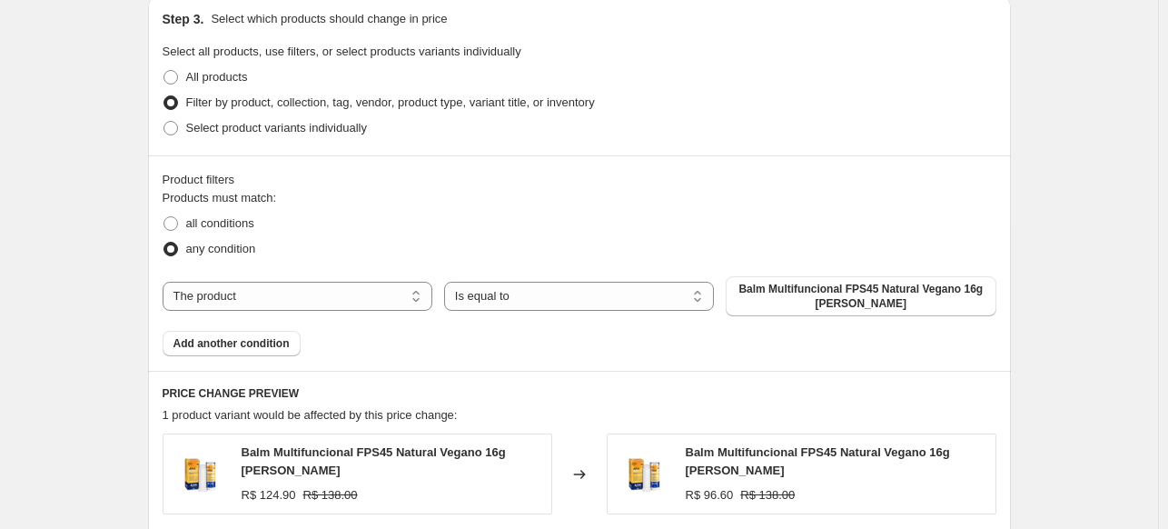
scroll to position [908, 0]
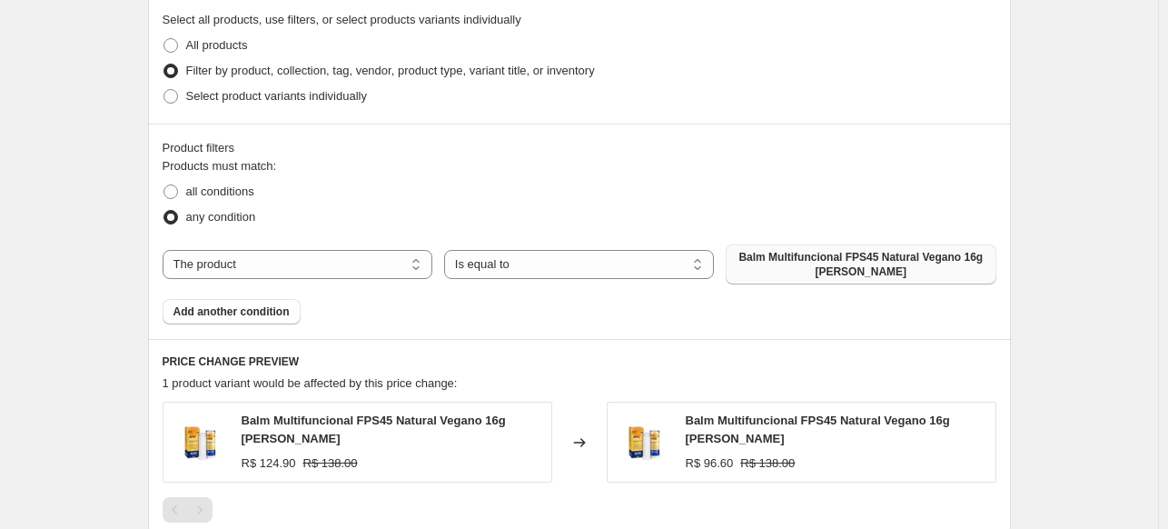
click at [785, 272] on span "Balm Multifuncional FPS45 Natural Vegano 16g [PERSON_NAME]" at bounding box center [861, 264] width 248 height 29
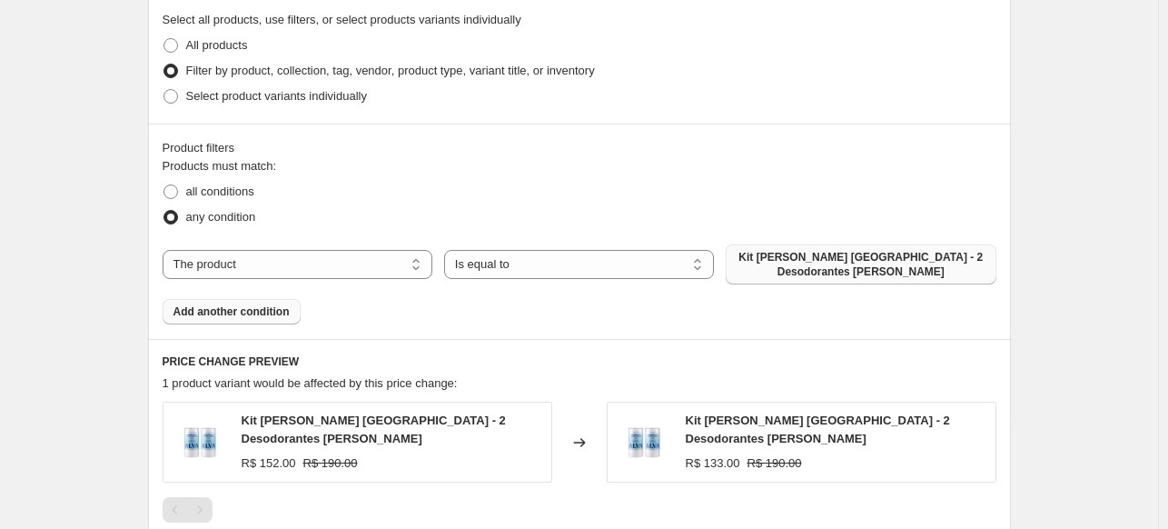
click at [264, 317] on span "Add another condition" at bounding box center [231, 311] width 116 height 15
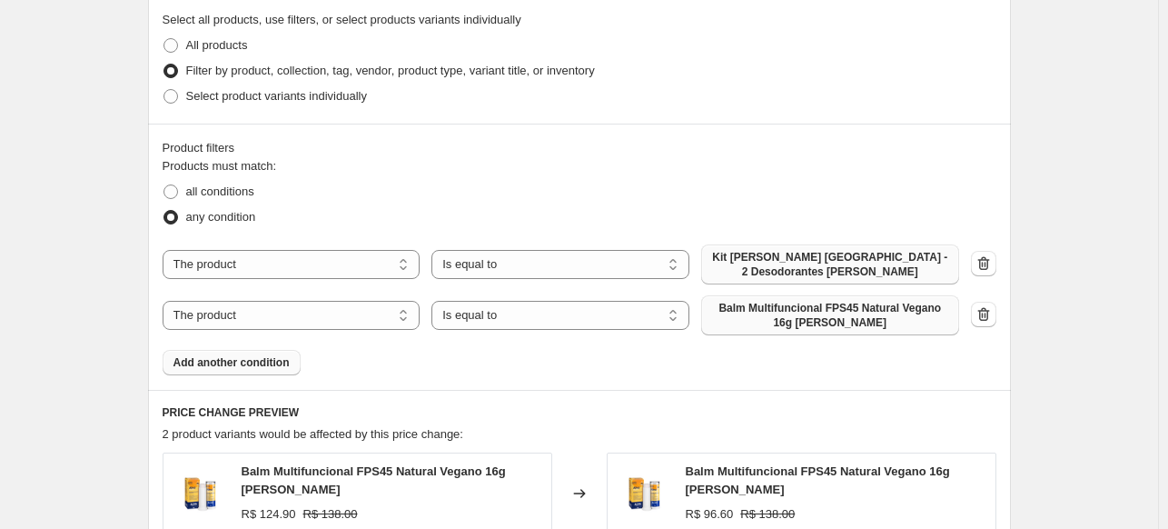
click at [894, 324] on span "Balm Multifuncional FPS45 Natural Vegano 16g [PERSON_NAME]" at bounding box center [830, 315] width 236 height 29
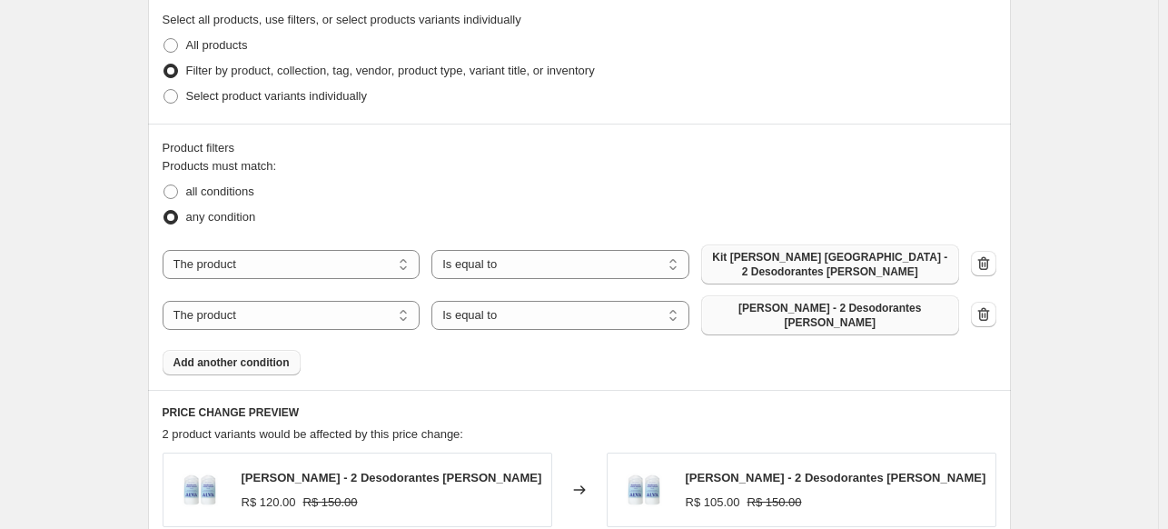
click at [265, 361] on button "Add another condition" at bounding box center [232, 362] width 138 height 25
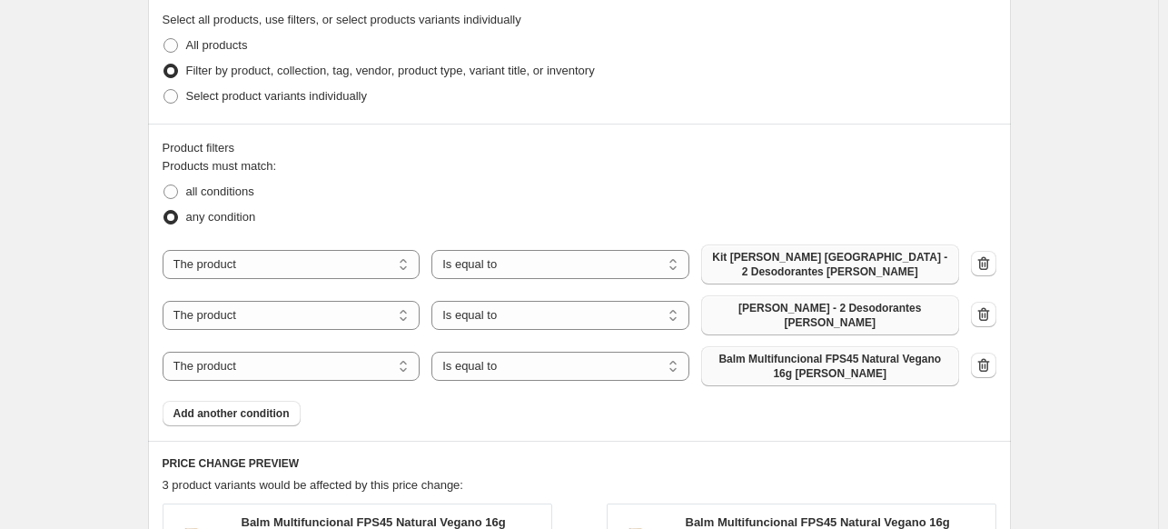
click at [779, 361] on span "Balm Multifuncional FPS45 Natural Vegano 16g [PERSON_NAME]" at bounding box center [830, 365] width 236 height 29
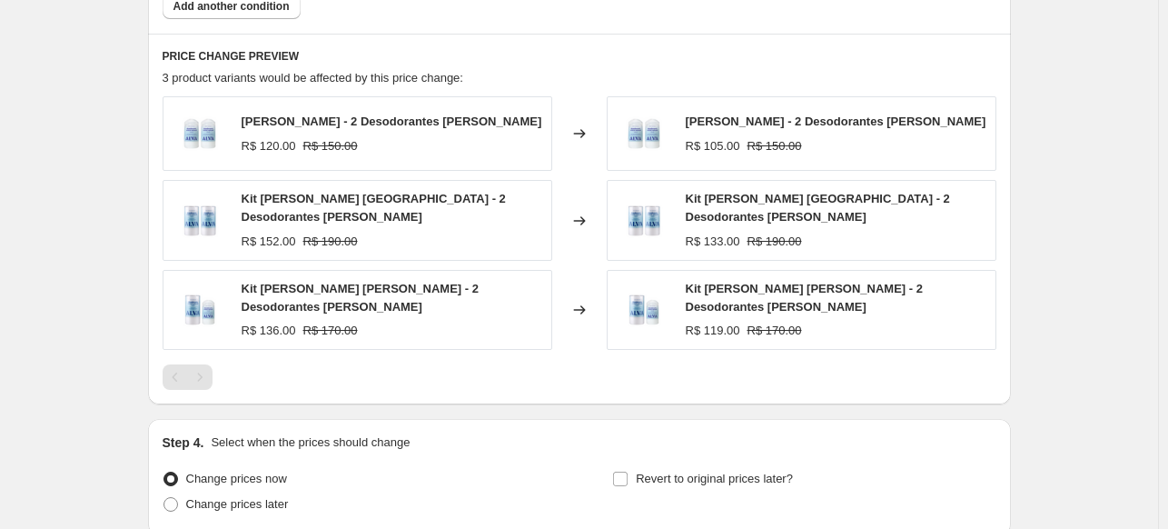
scroll to position [1362, 0]
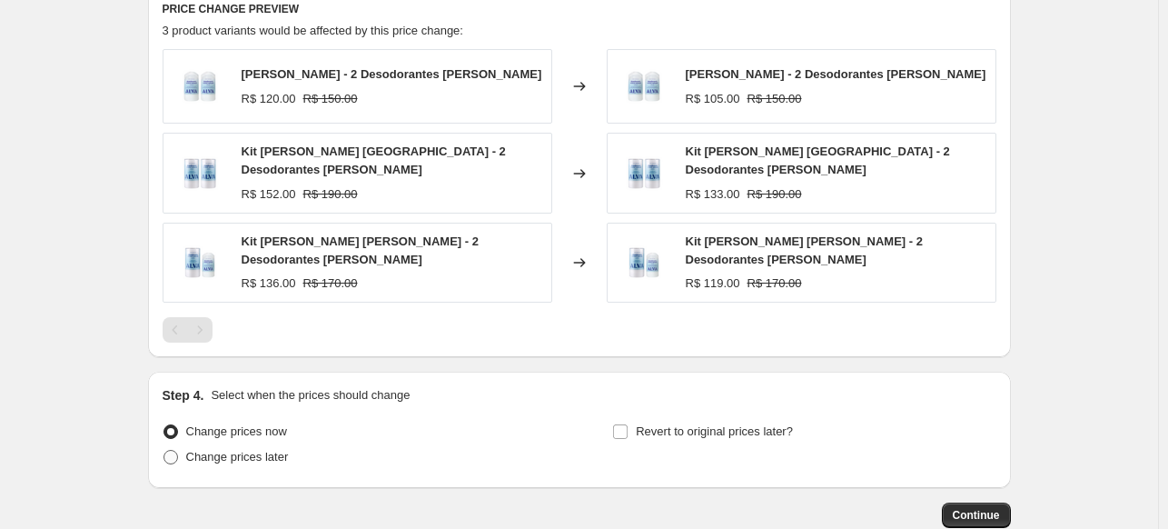
click at [262, 444] on label "Change prices later" at bounding box center [226, 456] width 126 height 25
click at [164, 450] on input "Change prices later" at bounding box center [163, 450] width 1 height 1
radio input "true"
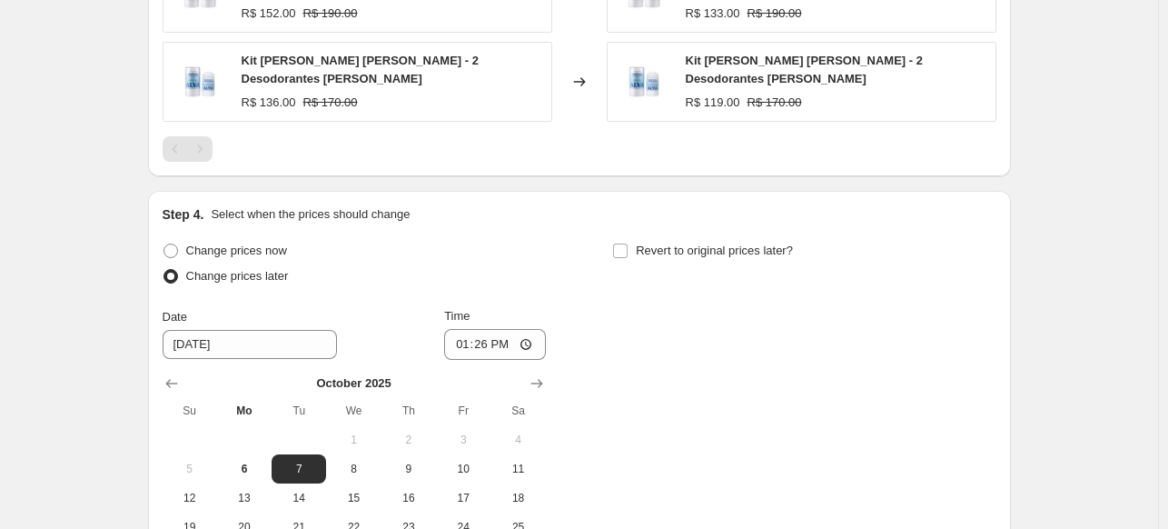
scroll to position [1544, 0]
click at [258, 453] on button "6" at bounding box center [244, 467] width 54 height 29
type input "[DATE]"
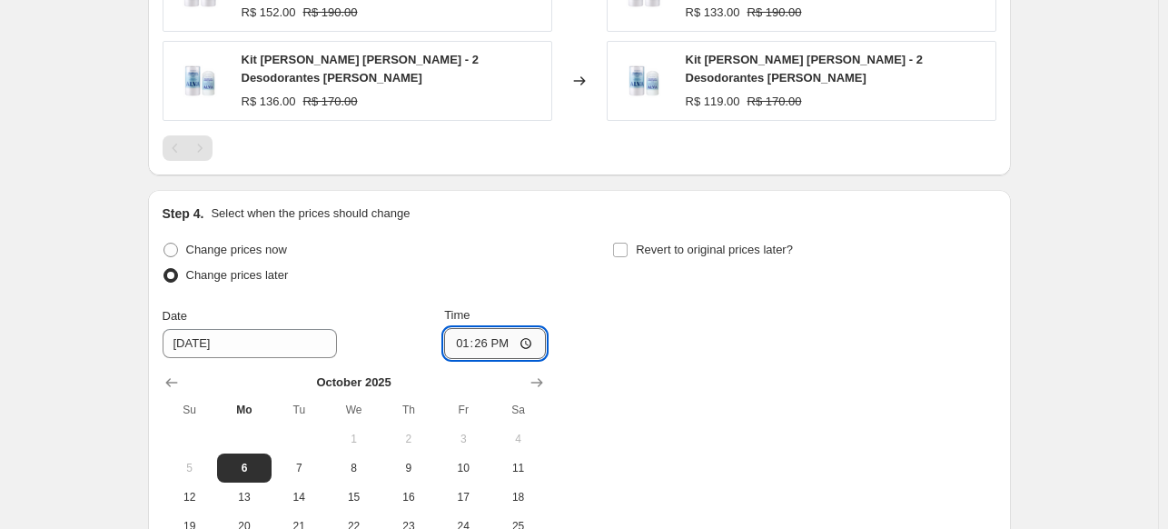
click at [487, 328] on input "13:26" at bounding box center [495, 343] width 102 height 31
type input "23:59"
drag, startPoint x: 676, startPoint y: 248, endPoint x: 666, endPoint y: 228, distance: 22.3
click at [676, 247] on div "Revert to original prices later?" at bounding box center [803, 264] width 383 height 54
click at [668, 242] on span "Revert to original prices later?" at bounding box center [714, 249] width 157 height 14
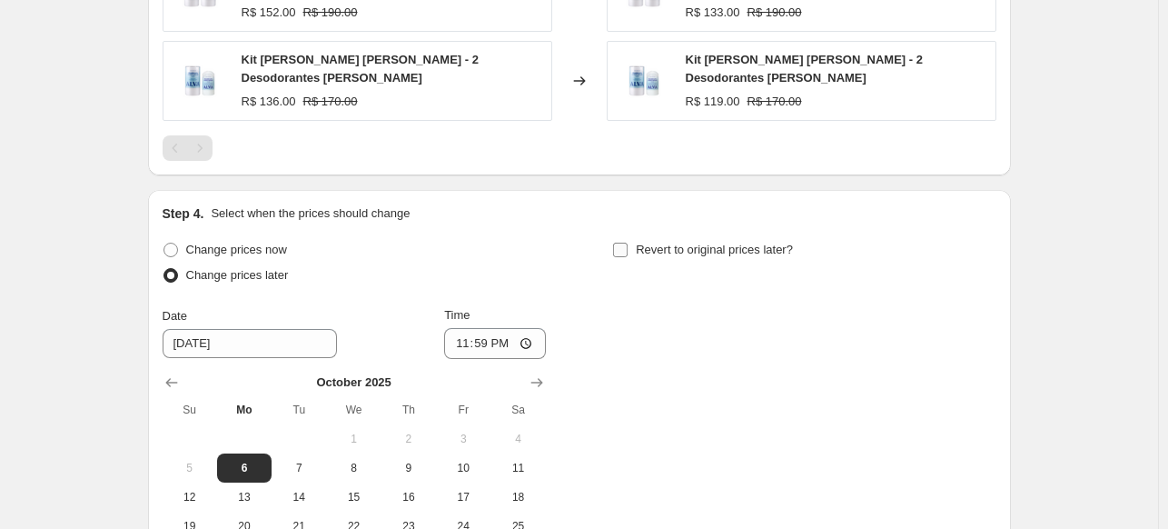
click at [628, 242] on input "Revert to original prices later?" at bounding box center [620, 249] width 15 height 15
checkbox input "true"
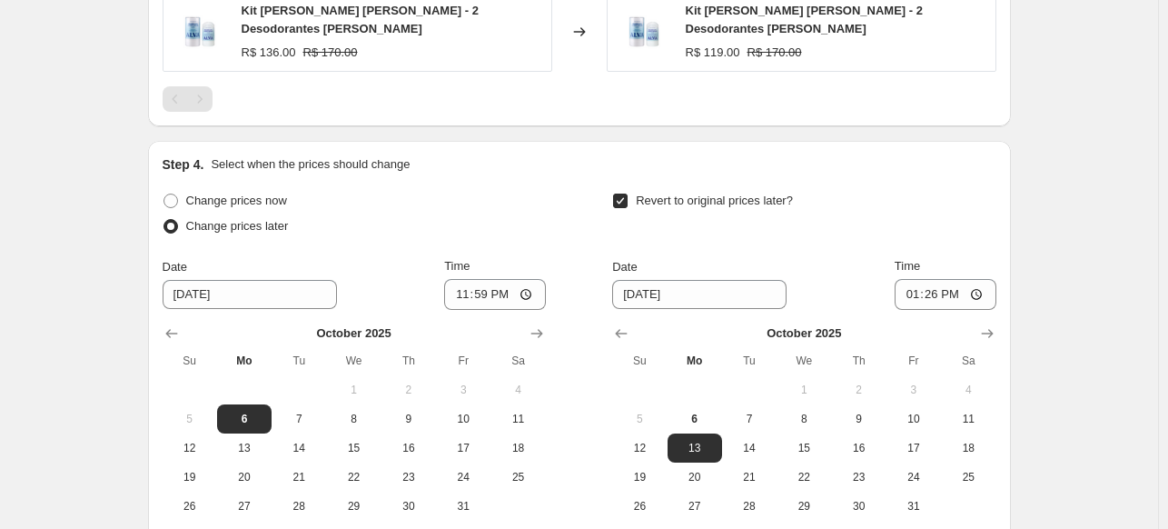
scroll to position [1635, 0]
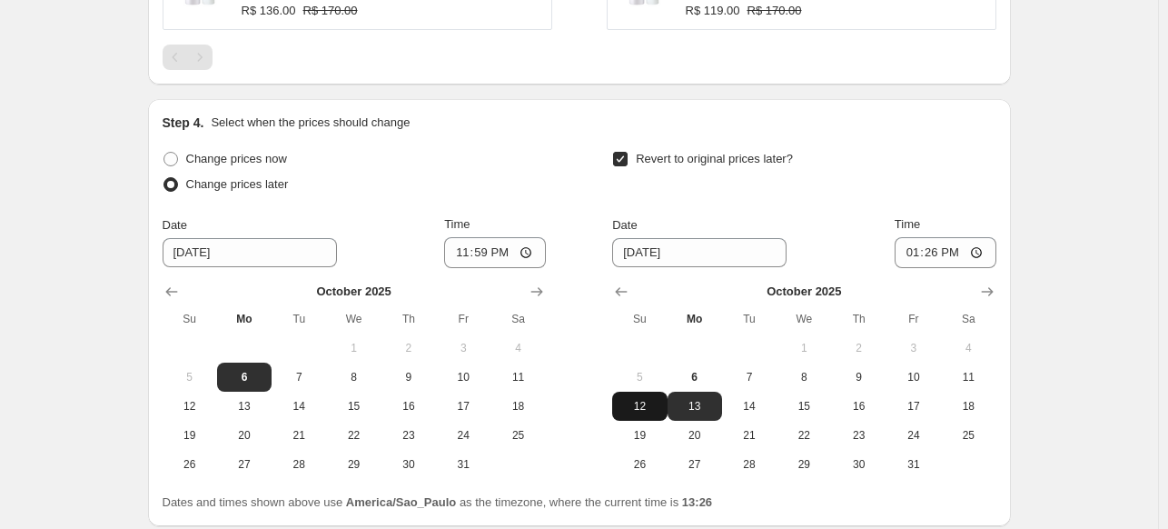
click at [650, 399] on span "12" at bounding box center [639, 406] width 40 height 15
type input "[DATE]"
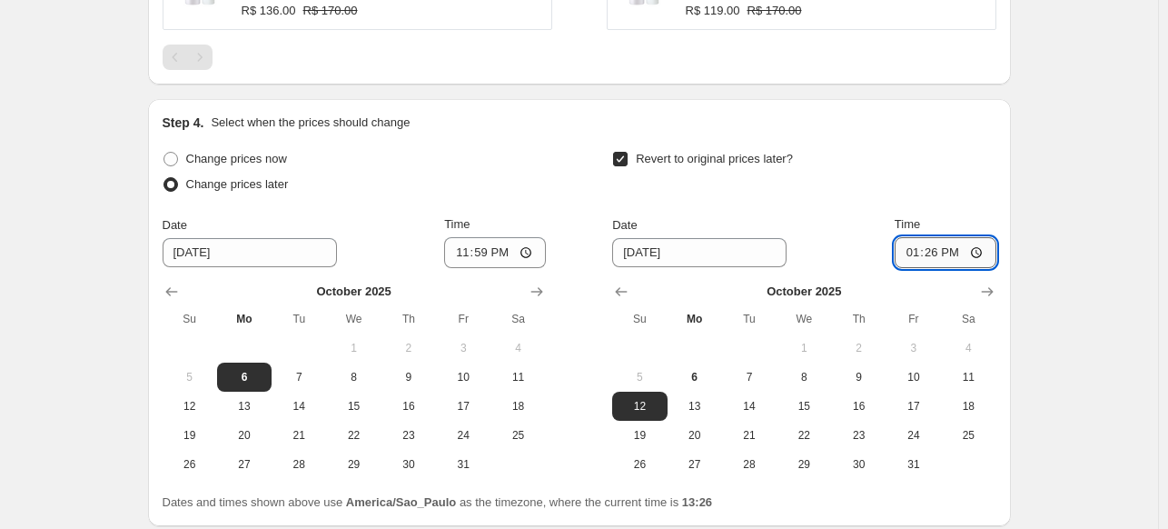
click at [941, 237] on input "13:26" at bounding box center [946, 252] width 102 height 31
type input "23:59"
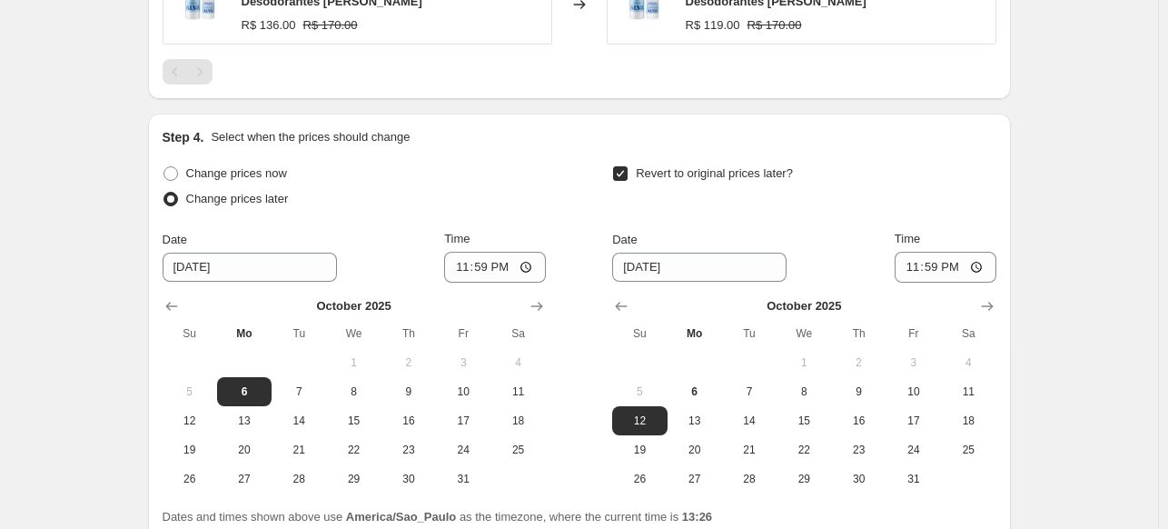
scroll to position [1758, 0]
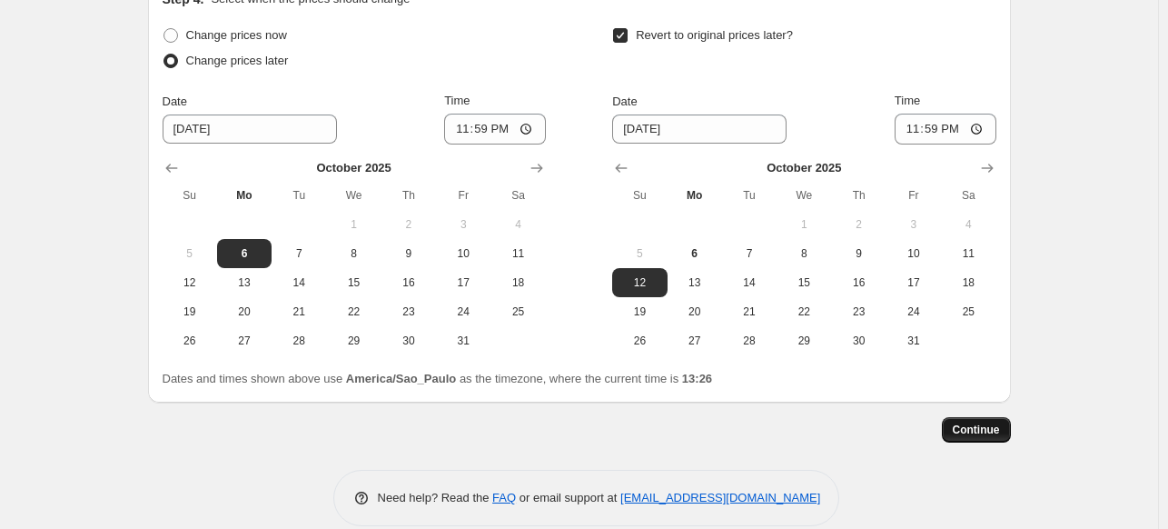
click at [986, 422] on span "Continue" at bounding box center [976, 429] width 47 height 15
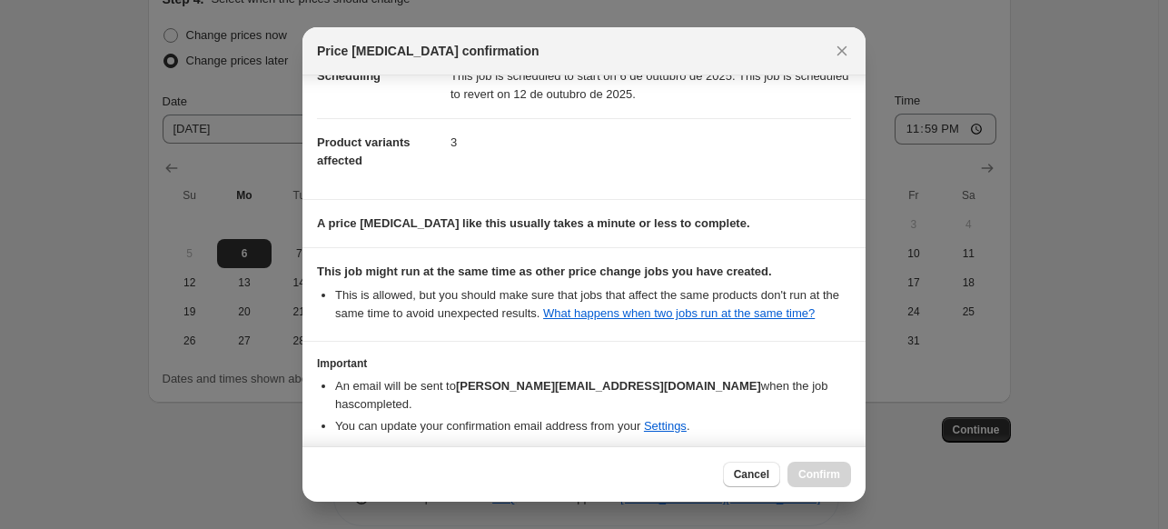
scroll to position [248, 0]
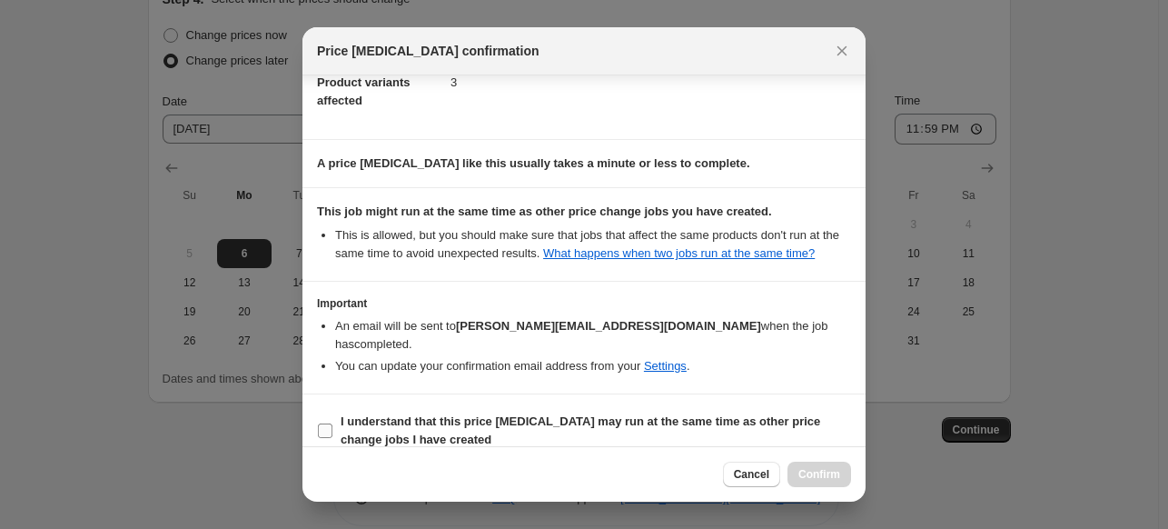
click at [765, 414] on b "I understand that this price [MEDICAL_DATA] may run at the same time as other p…" at bounding box center [581, 430] width 480 height 32
click at [332, 423] on input "I understand that this price [MEDICAL_DATA] may run at the same time as other p…" at bounding box center [325, 430] width 15 height 15
checkbox input "true"
click at [823, 464] on button "Confirm" at bounding box center [819, 473] width 64 height 25
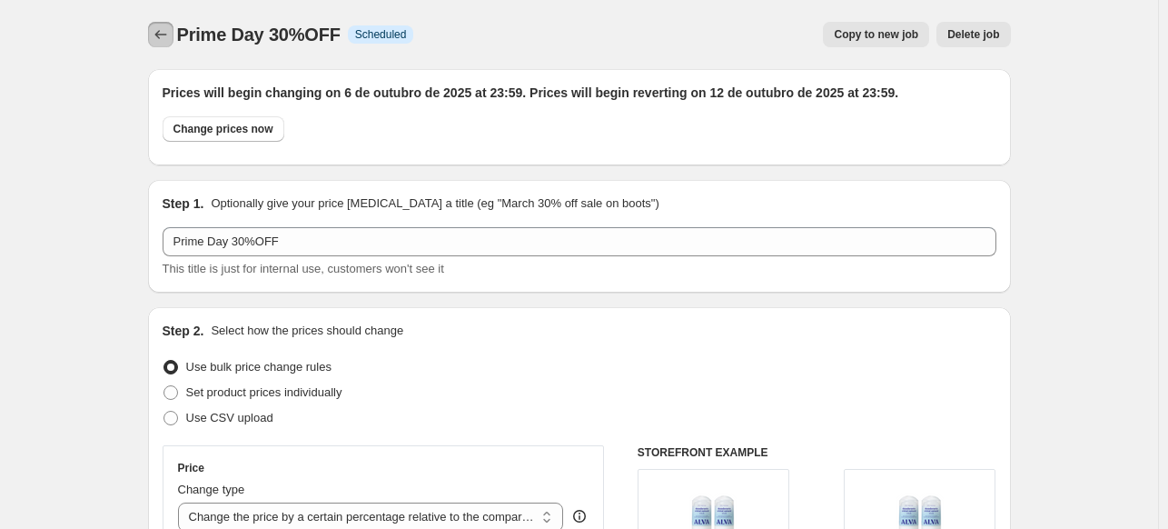
click at [160, 35] on icon "Price change jobs" at bounding box center [160, 34] width 12 height 9
